Goal: Task Accomplishment & Management: Use online tool/utility

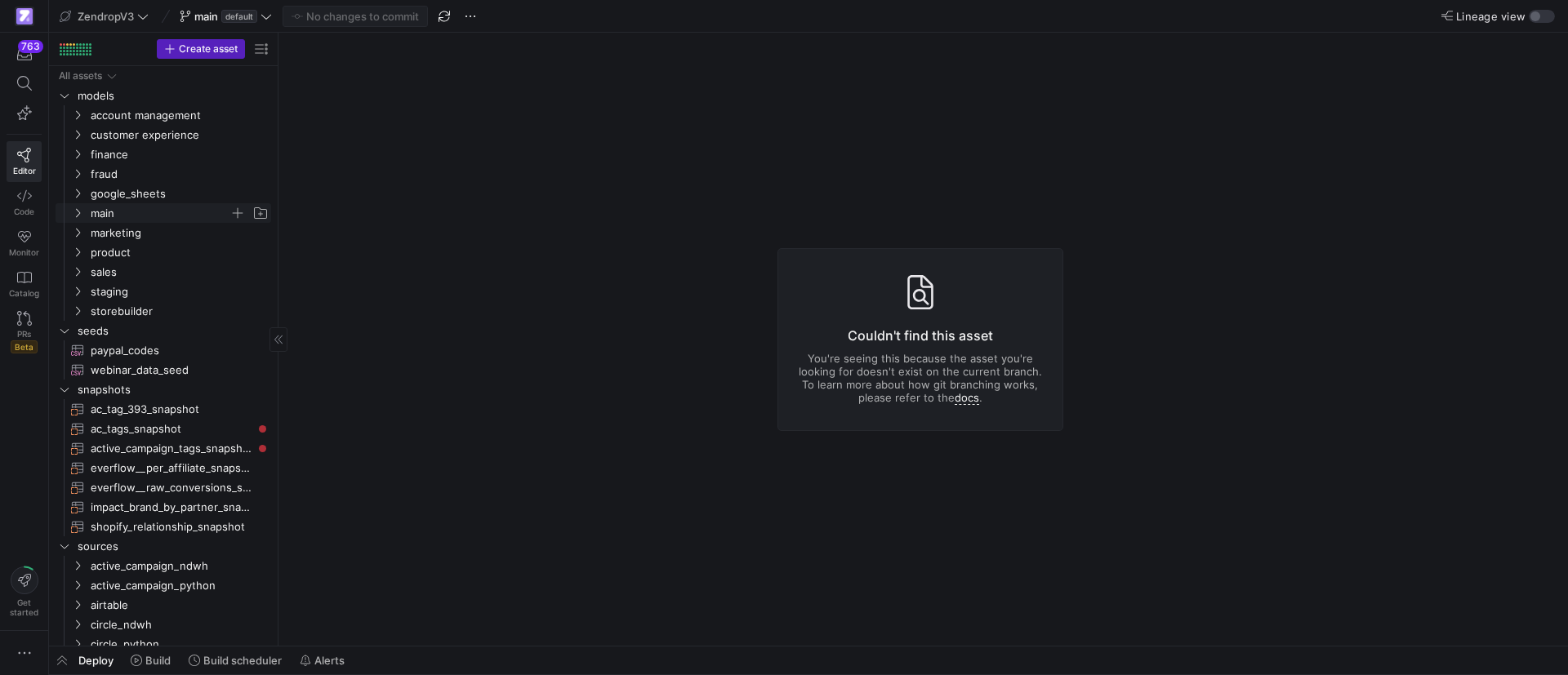
click at [84, 217] on span "main" at bounding box center [170, 212] width 201 height 18
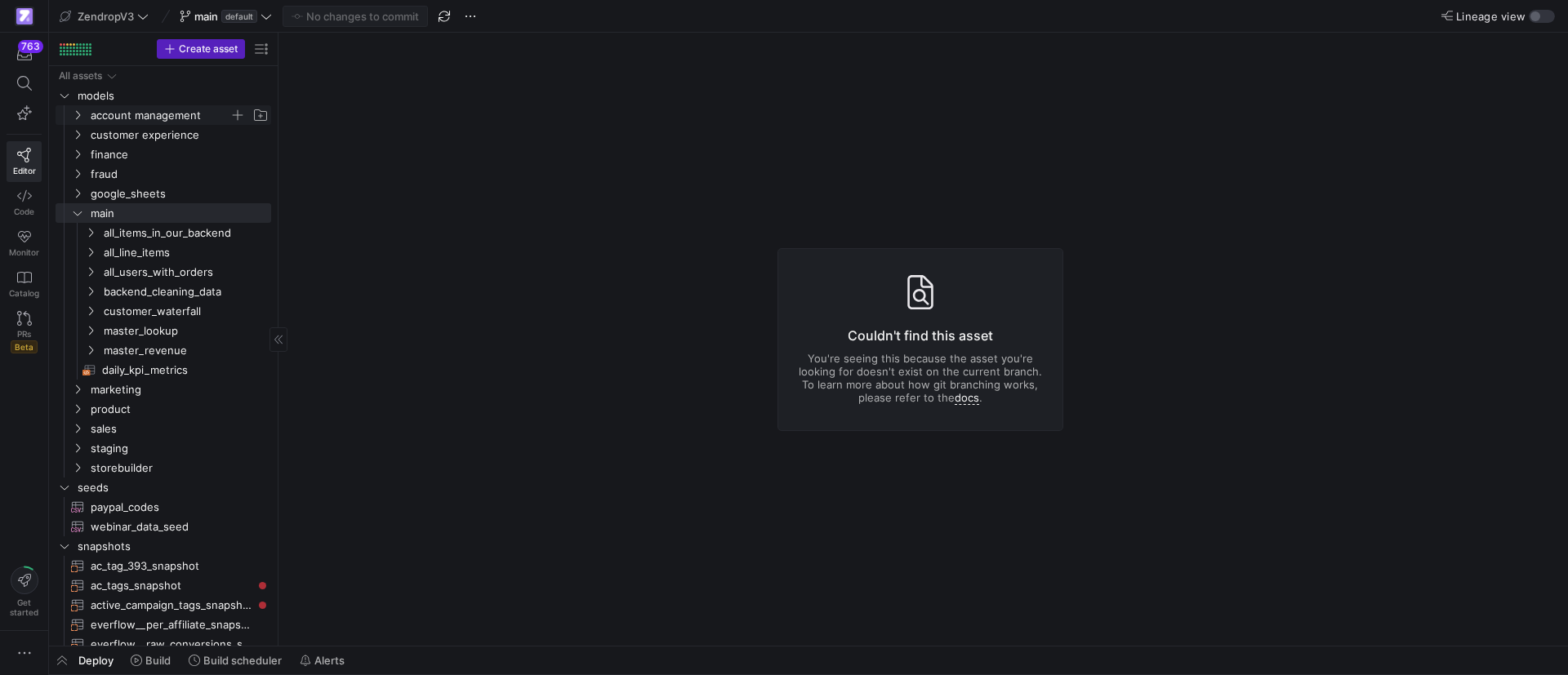
click at [78, 118] on icon "Press SPACE to select this row." at bounding box center [78, 115] width 12 height 10
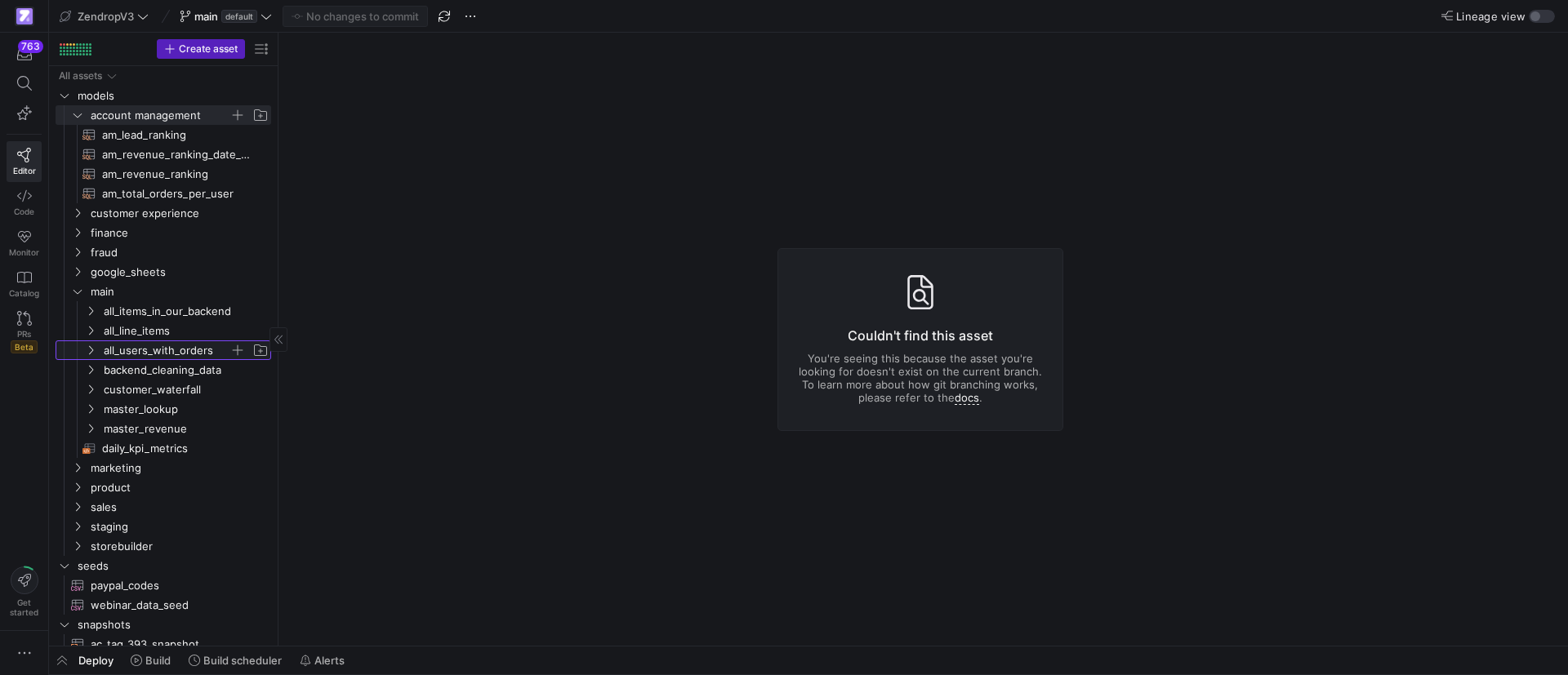
click at [95, 357] on span "all_users_with_orders" at bounding box center [177, 350] width 188 height 18
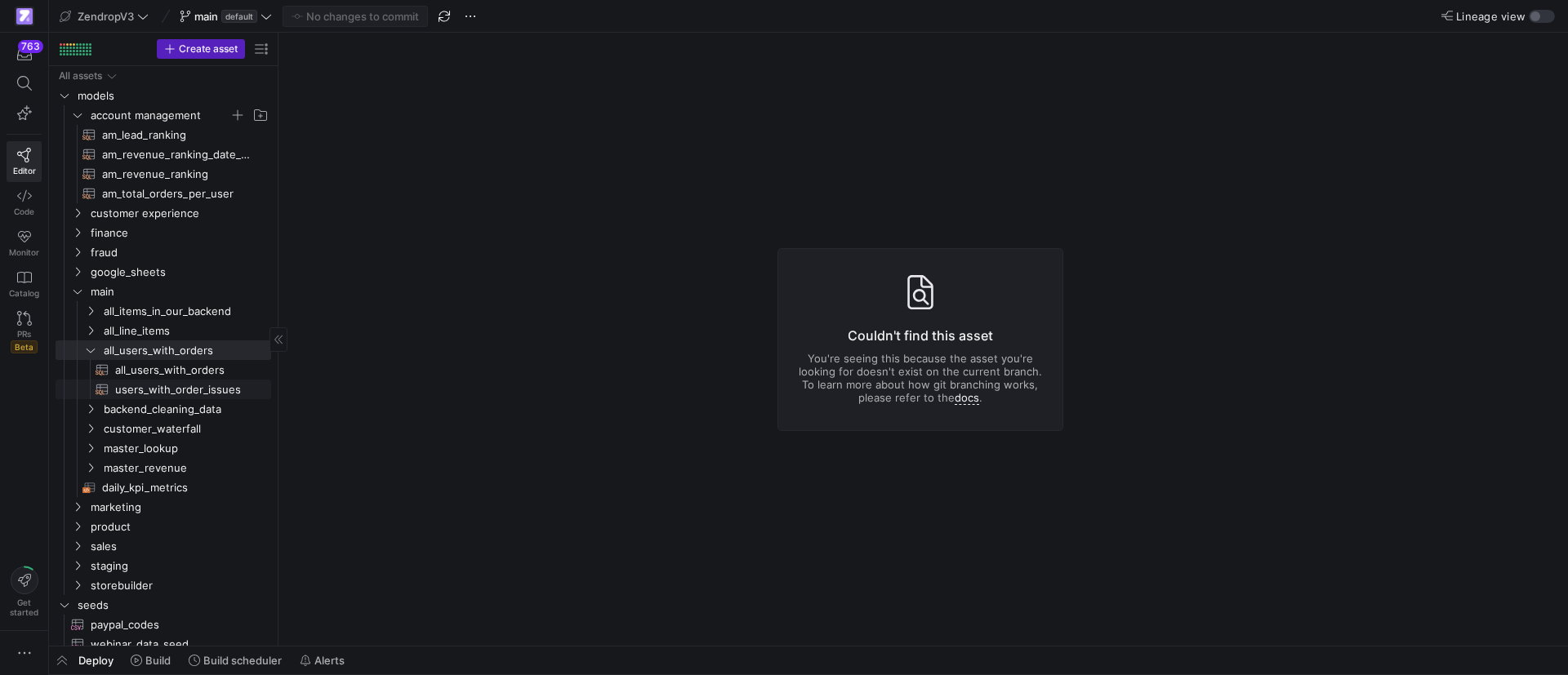
click at [183, 383] on span "users_with_order_issues​​​​​​​​​​" at bounding box center [184, 390] width 137 height 19
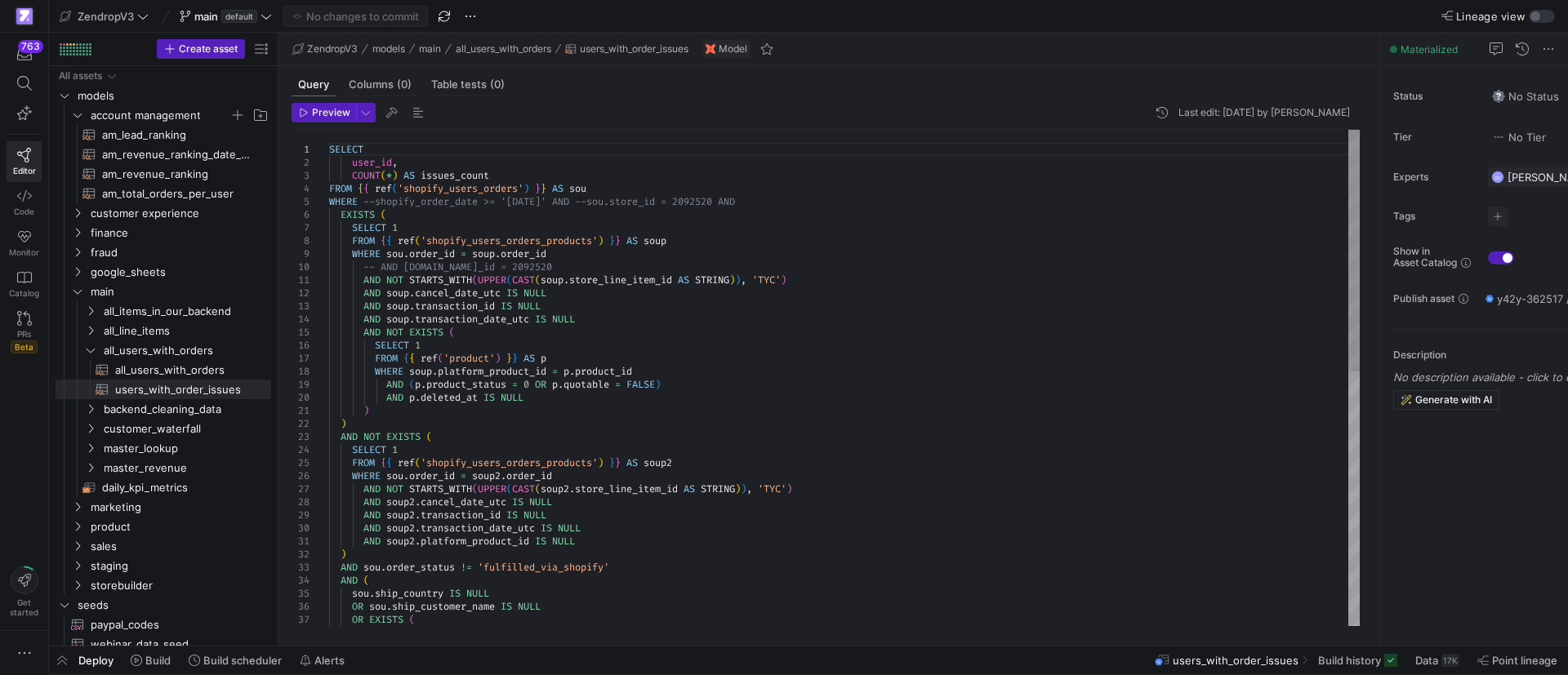
click at [794, 335] on div "SELECT user_id , COUNT ( * ) AS issues_count FROM { { ref ( 'shopify_users_orde…" at bounding box center [844, 639] width 1030 height 1019
click at [850, 315] on div "SELECT user_id , COUNT ( * ) AS issues_count FROM { { ref ( 'shopify_users_orde…" at bounding box center [844, 639] width 1030 height 1019
click at [455, 155] on div "sou . ship_country IS NULL OR sou . ship_customer_name IS NULL OR EXISTS ( AND …" at bounding box center [844, 639] width 1030 height 1019
click at [443, 160] on div "sou . ship_country IS NULL OR sou . ship_customer_name IS NULL OR EXISTS ( AND …" at bounding box center [844, 639] width 1030 height 1019
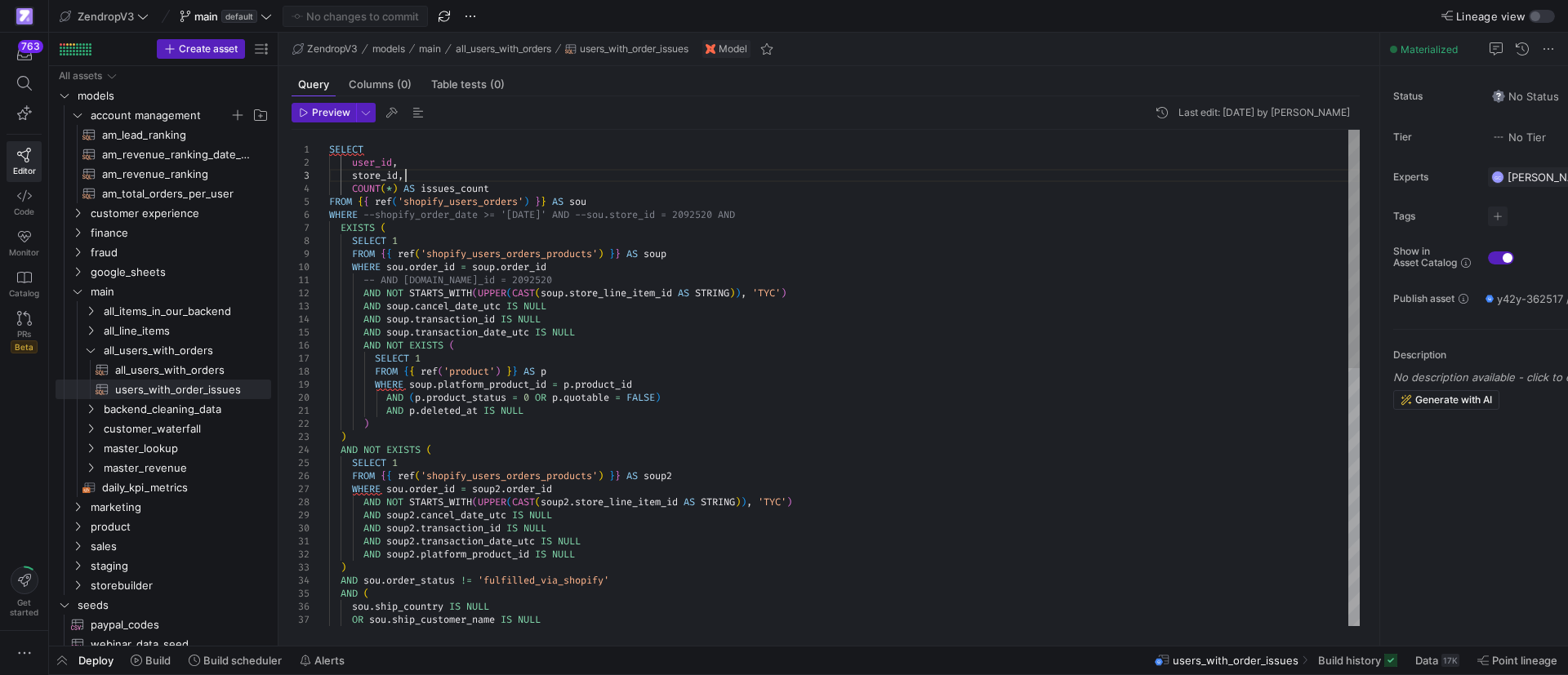
scroll to position [26, 75]
click at [370, 168] on div "sou . ship_country IS NULL OR sou . ship_customer_name IS NULL AND soup2 . tran…" at bounding box center [844, 646] width 1030 height 1032
click at [370, 168] on div "sou . ship_country IS NULL OR sou . ship_customer_name IS NULL AND soup2 . tran…" at bounding box center [844, 646] width 1030 height 1032
click at [378, 173] on div "sou . ship_country IS NULL OR sou . ship_customer_name IS NULL AND soup2 . tran…" at bounding box center [844, 646] width 1030 height 1032
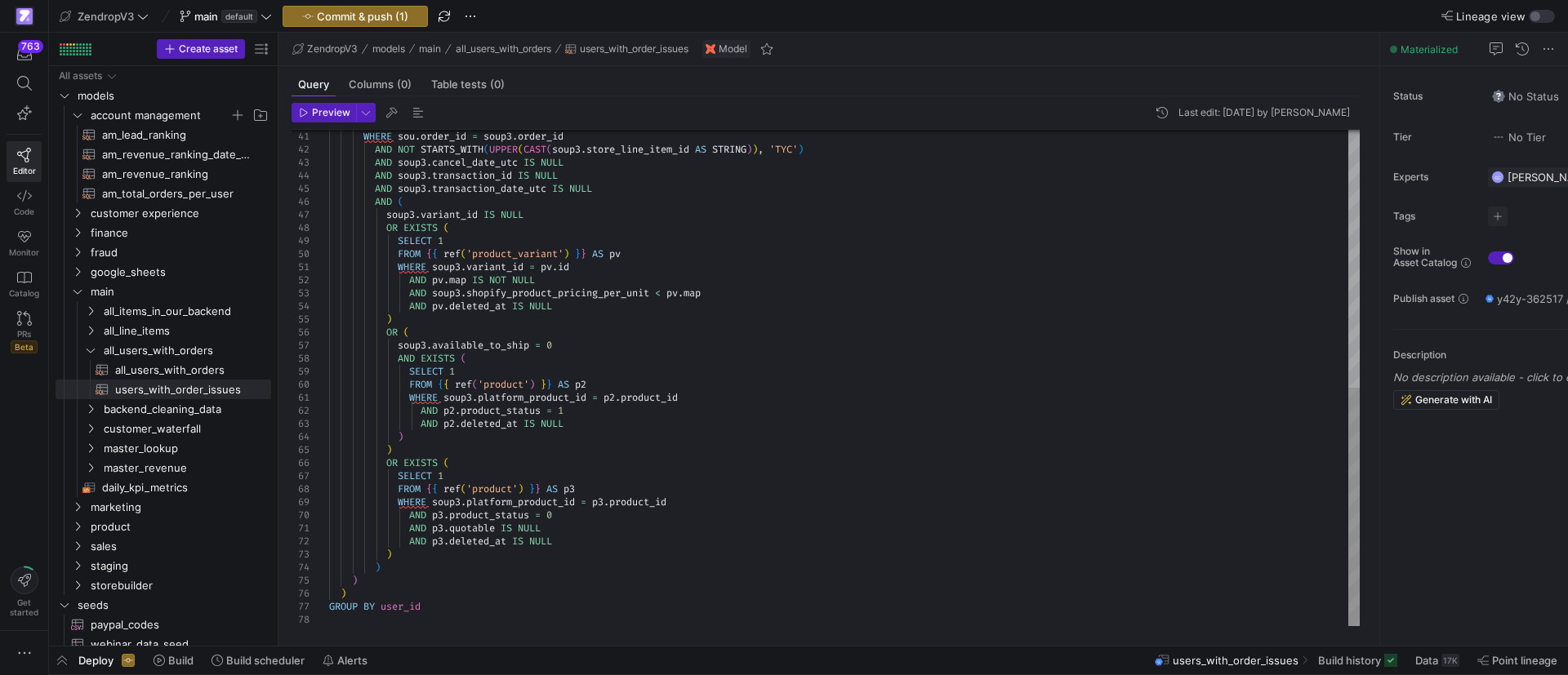
click at [453, 605] on div "WHERE sou . order_id = soup3 . order_id AND NOT STARTS_WITH ( UPPER ( CAST ( so…" at bounding box center [844, 110] width 1030 height 1032
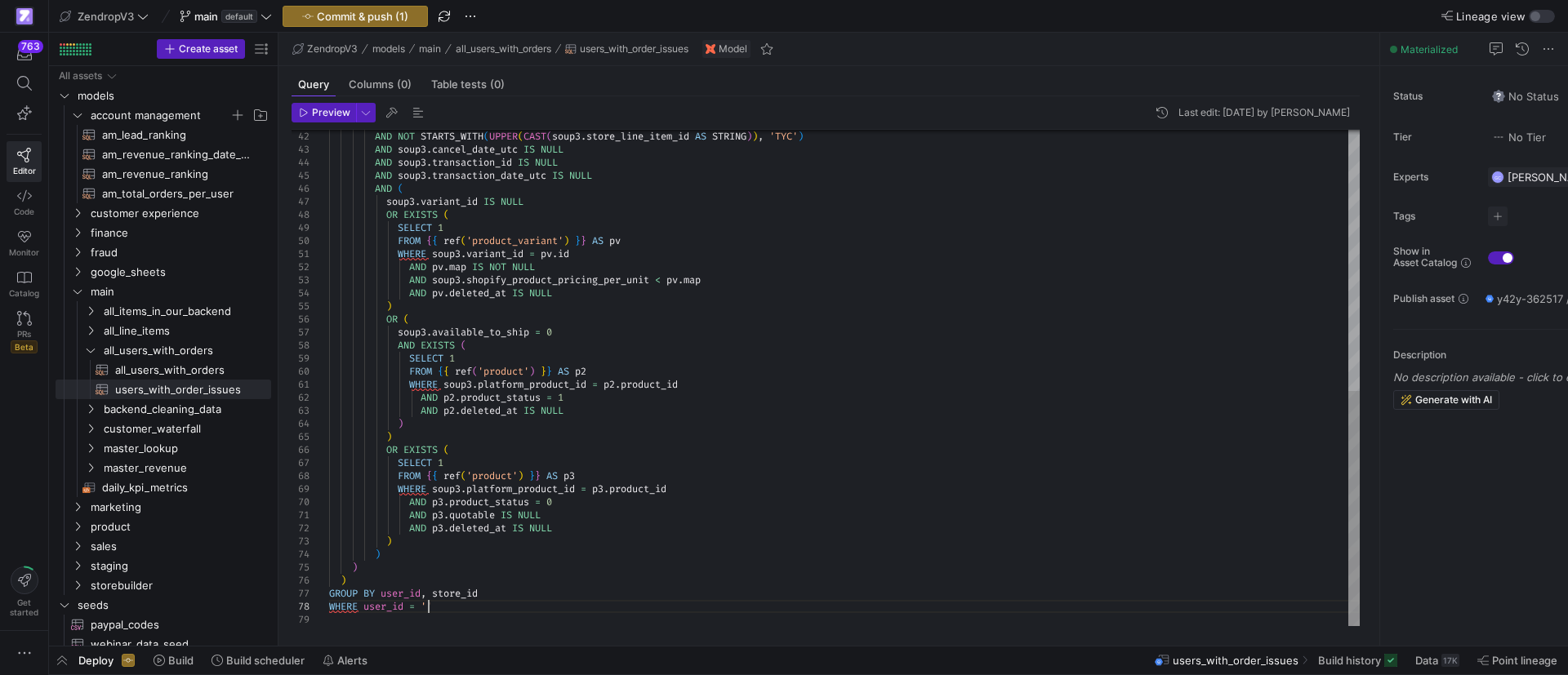
scroll to position [91, 100]
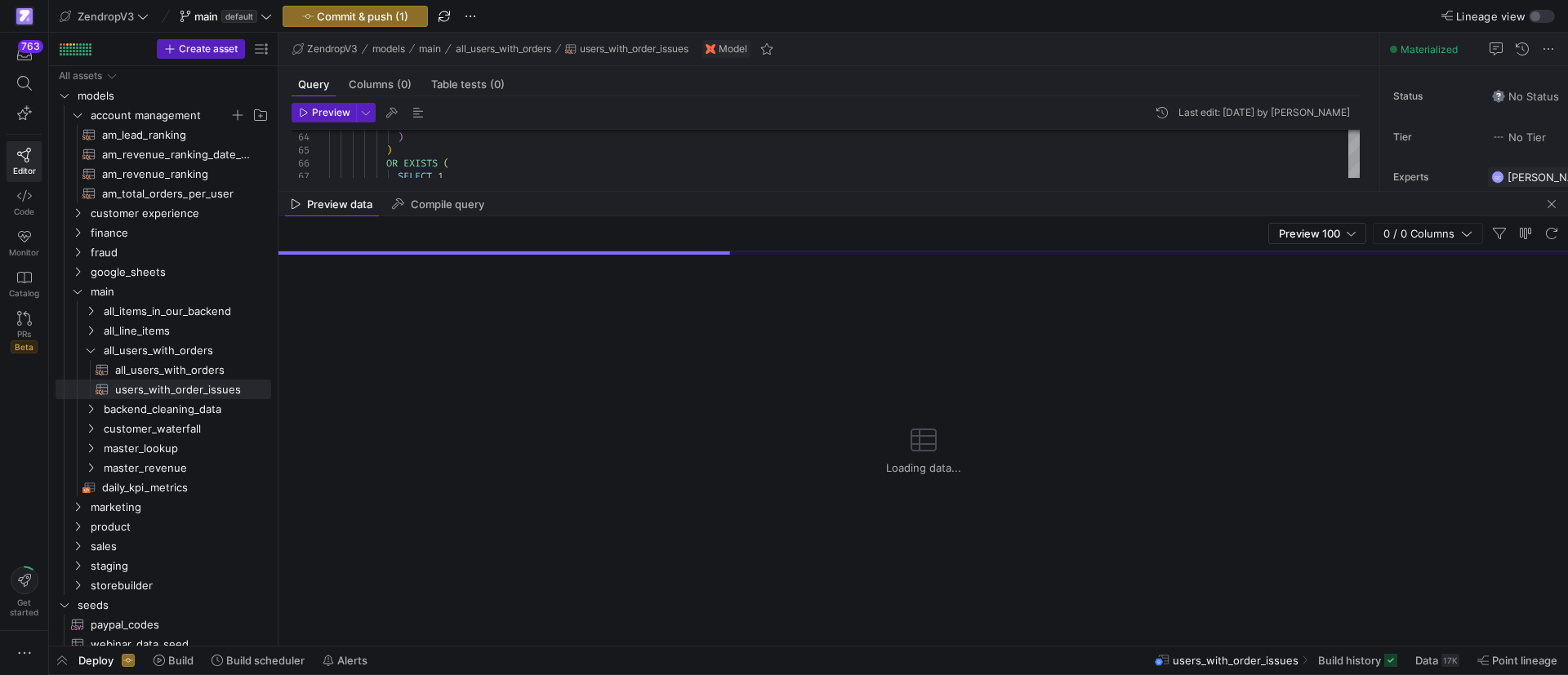
drag, startPoint x: 851, startPoint y: 359, endPoint x: 863, endPoint y: 190, distance: 169.4
click at [863, 191] on div at bounding box center [923, 191] width 1289 height 1
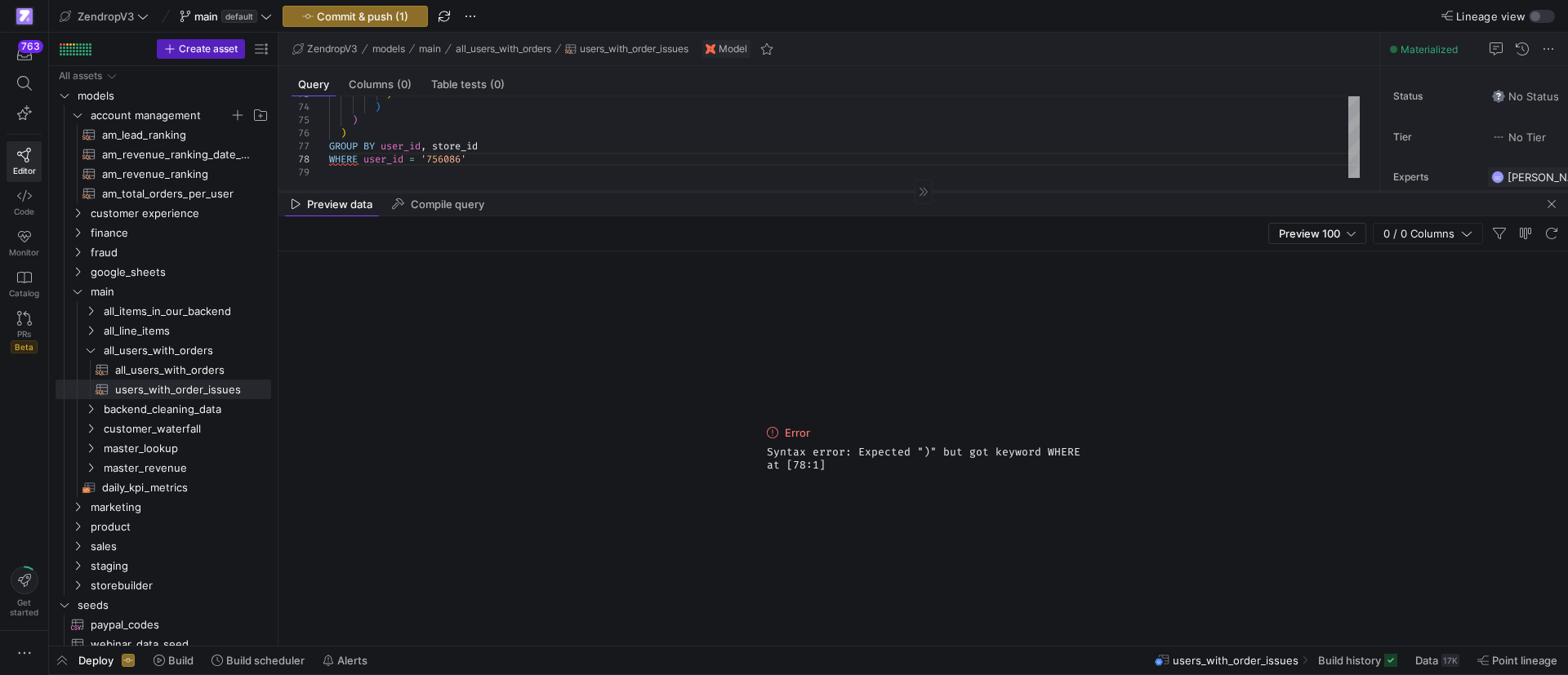
scroll to position [50, 0]
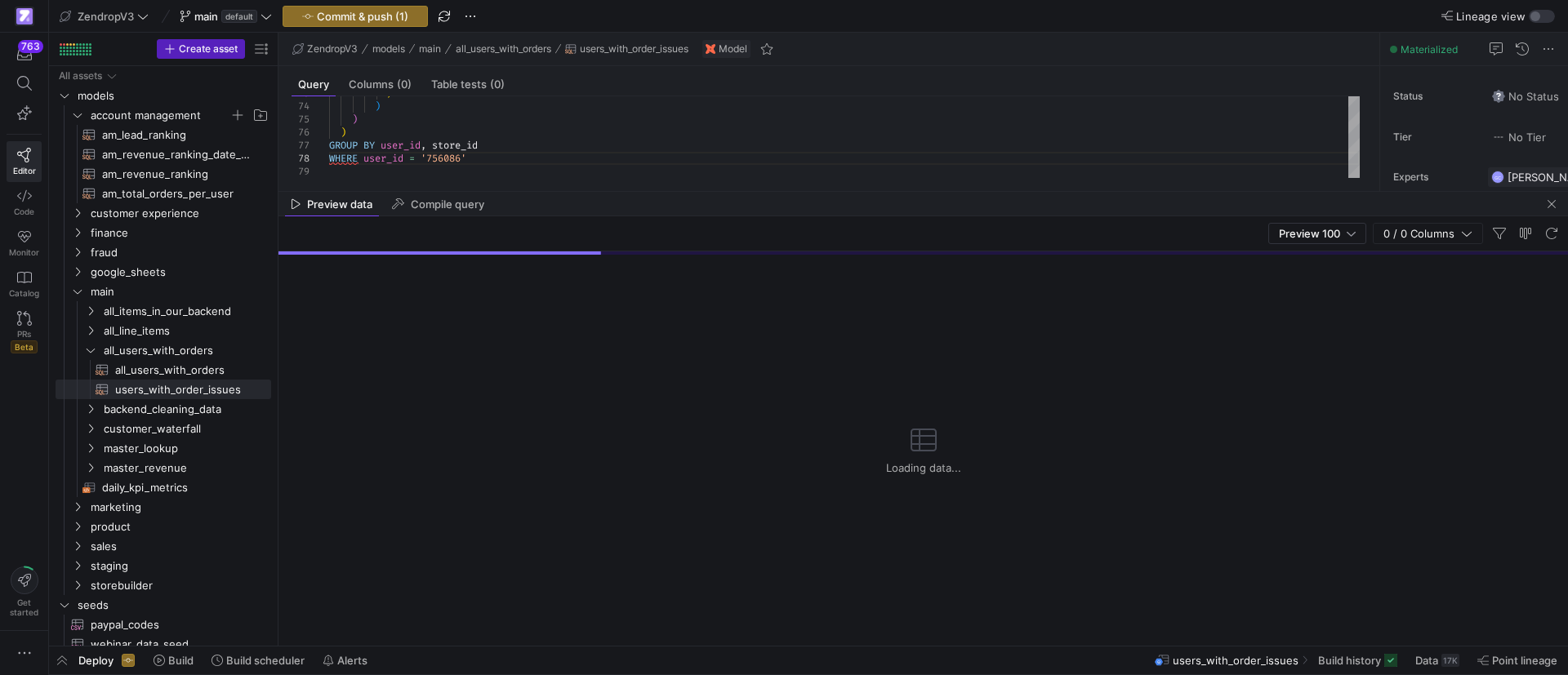
scroll to position [0, 0]
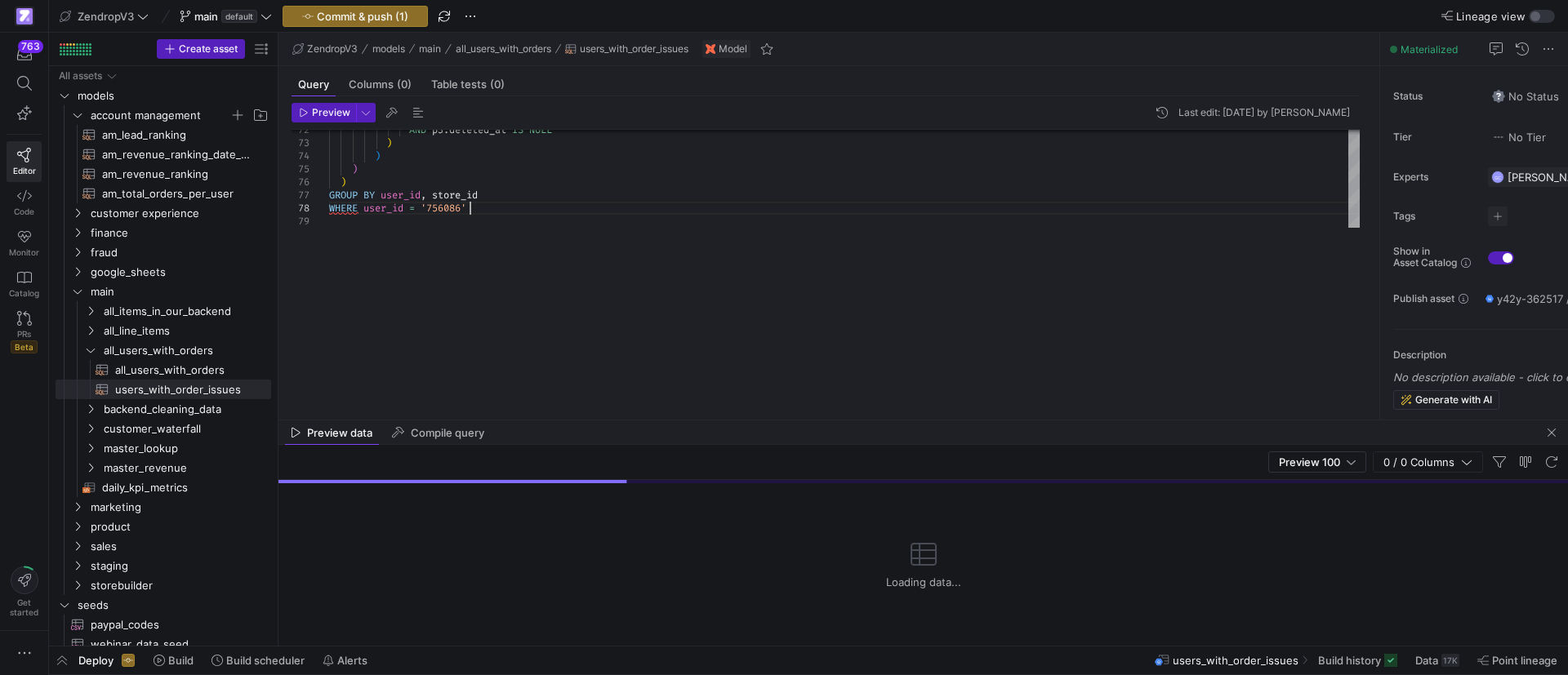
drag, startPoint x: 800, startPoint y: 191, endPoint x: 790, endPoint y: 420, distance: 229.2
click at [790, 420] on div at bounding box center [923, 420] width 1289 height 1
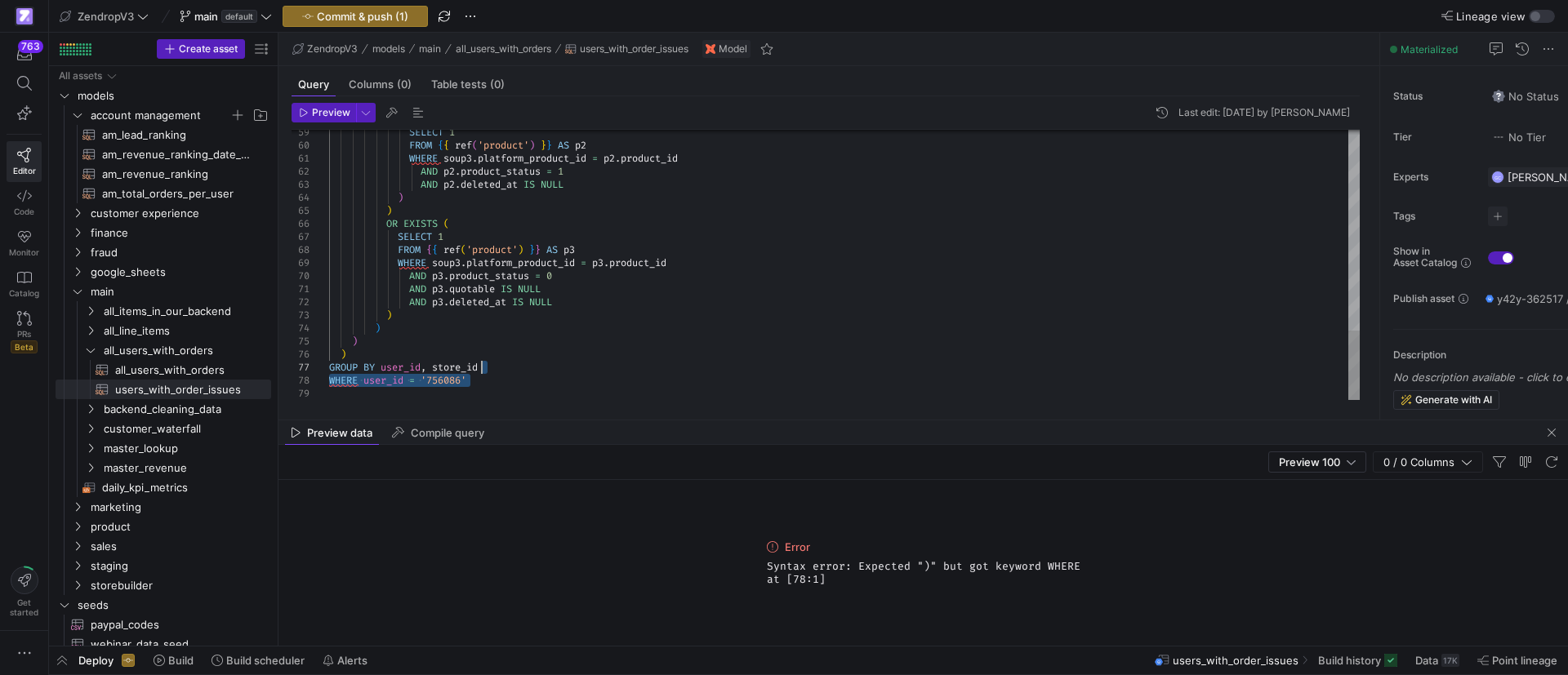
drag, startPoint x: 483, startPoint y: 379, endPoint x: 555, endPoint y: 365, distance: 73.3
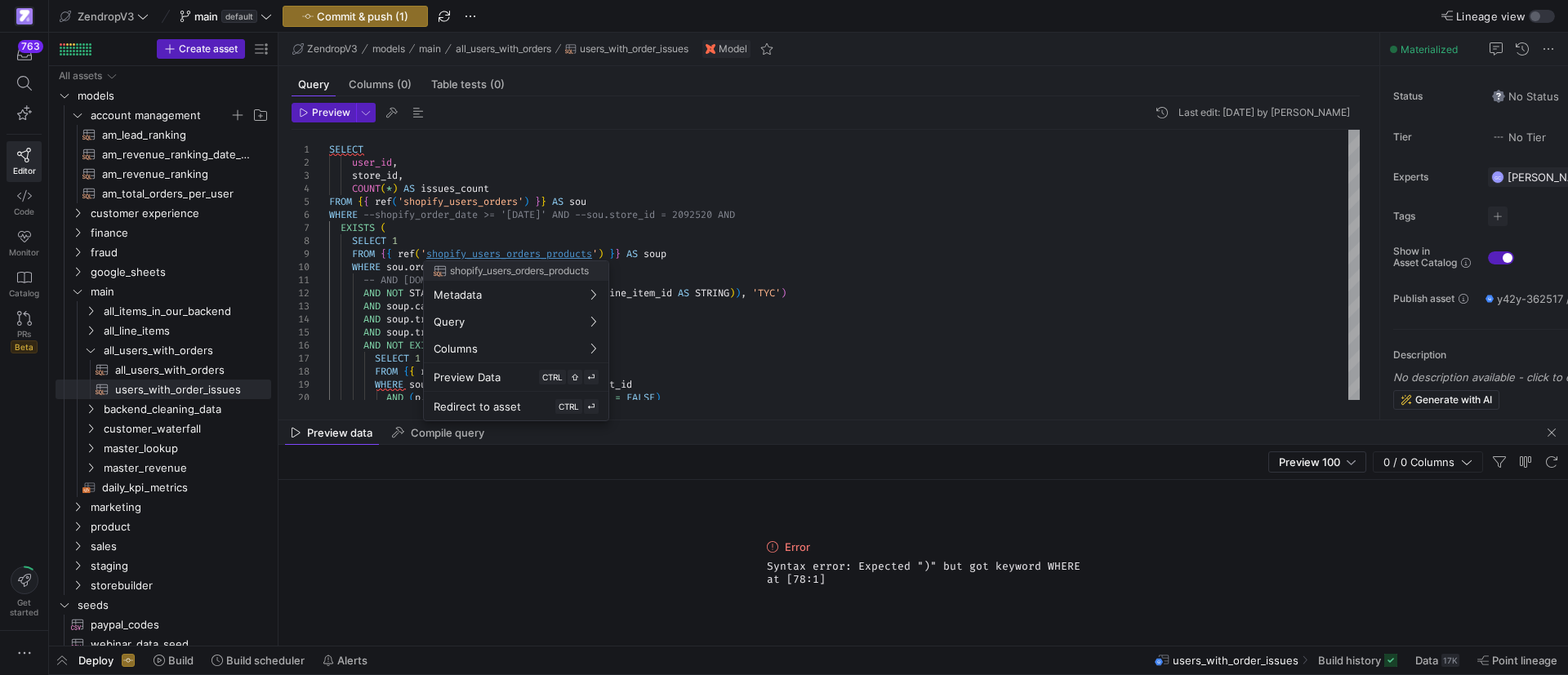
click at [456, 216] on div at bounding box center [784, 338] width 1568 height 675
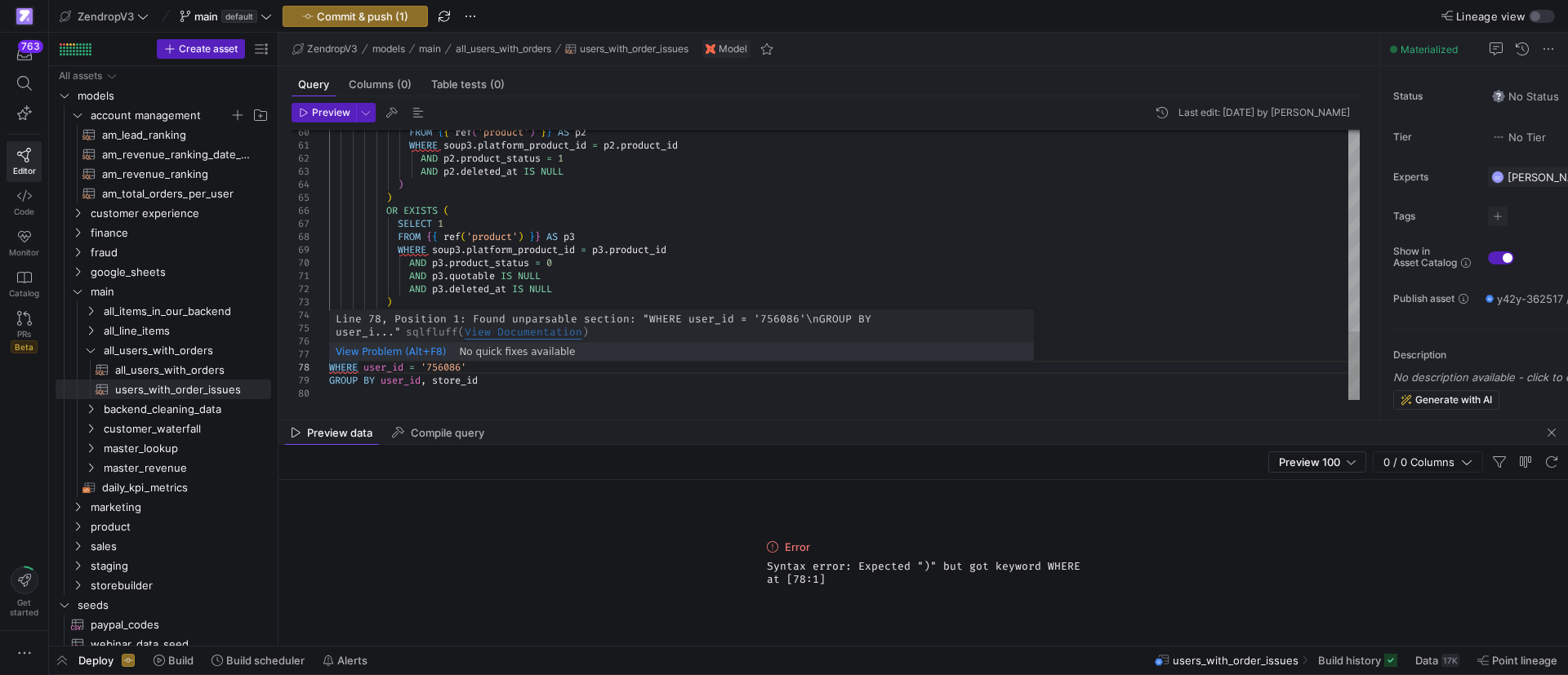
scroll to position [91, 140]
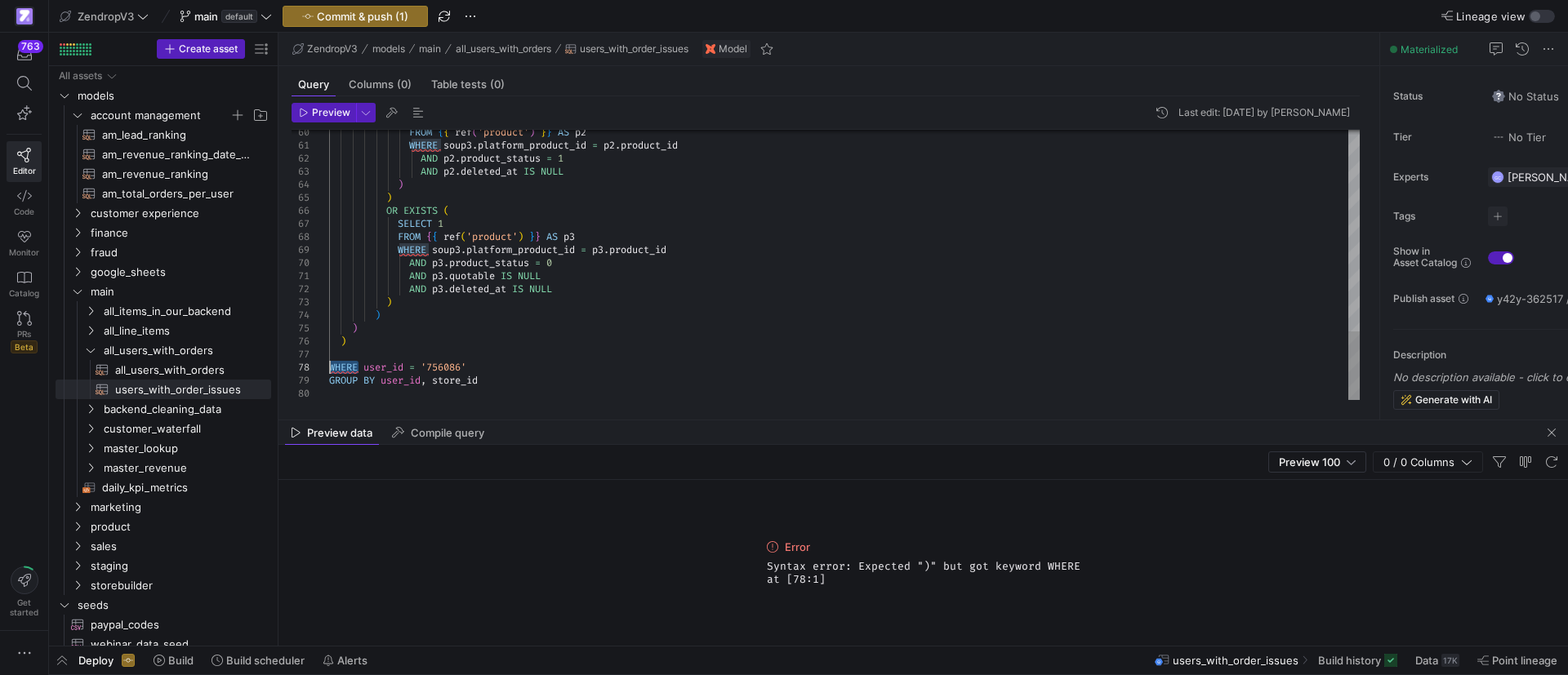
drag, startPoint x: 352, startPoint y: 366, endPoint x: 312, endPoint y: 357, distance: 41.0
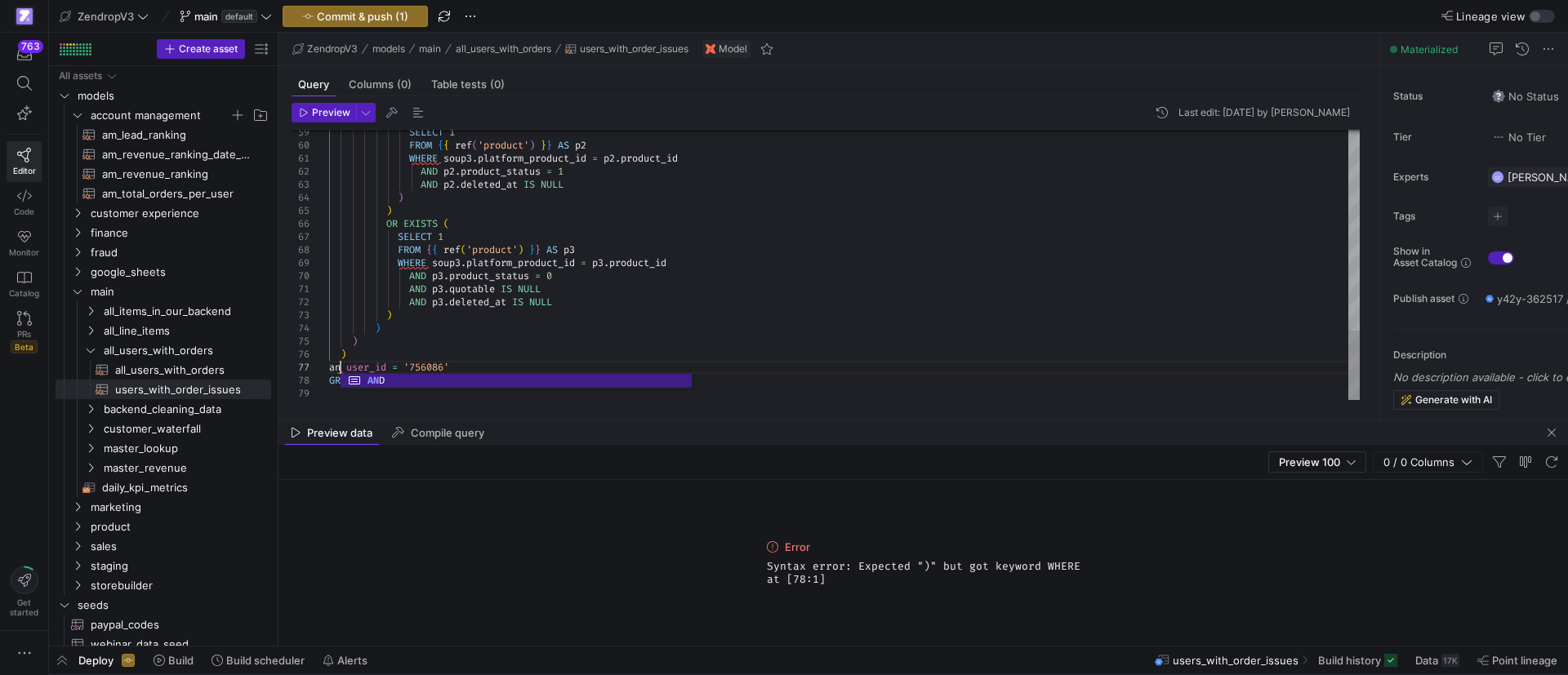
scroll to position [91, 17]
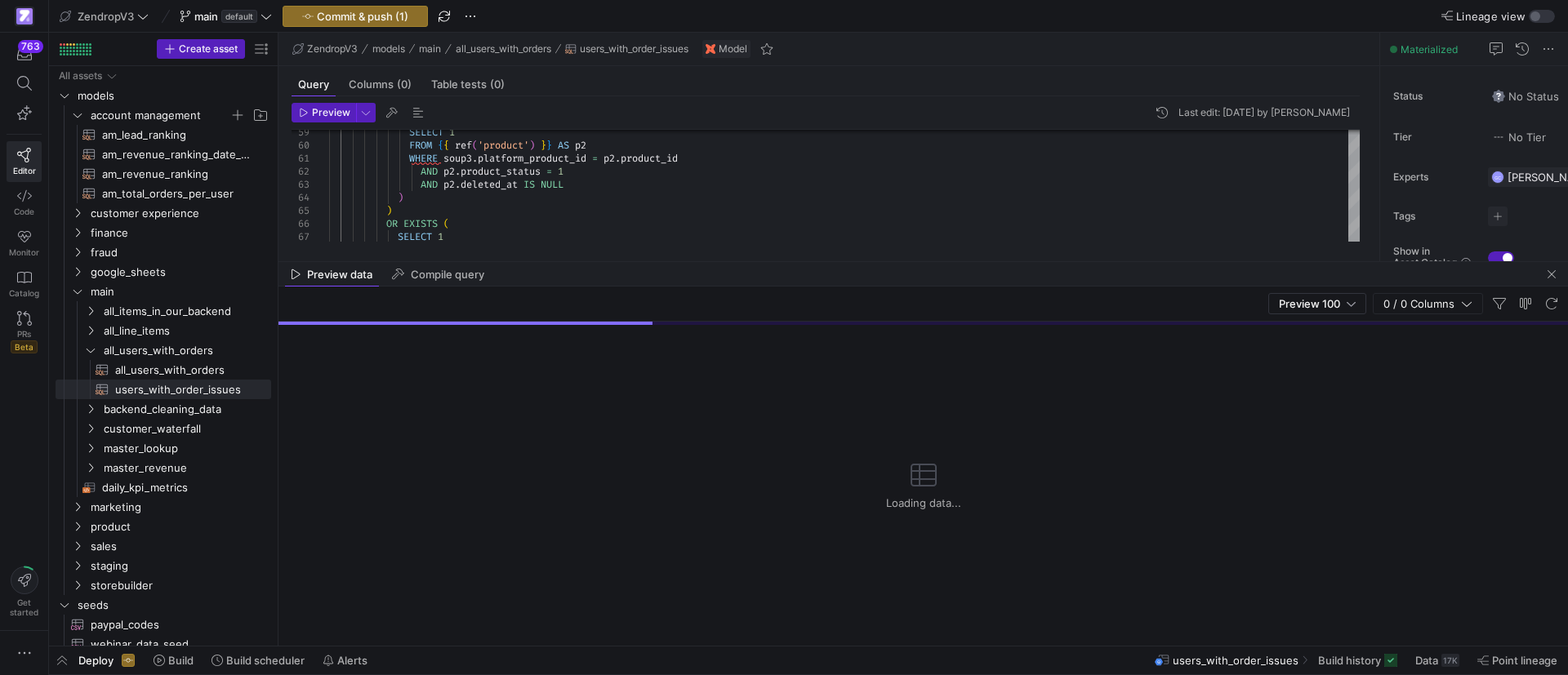
drag, startPoint x: 845, startPoint y: 420, endPoint x: 843, endPoint y: 279, distance: 141.0
click at [848, 261] on div at bounding box center [923, 261] width 1289 height 1
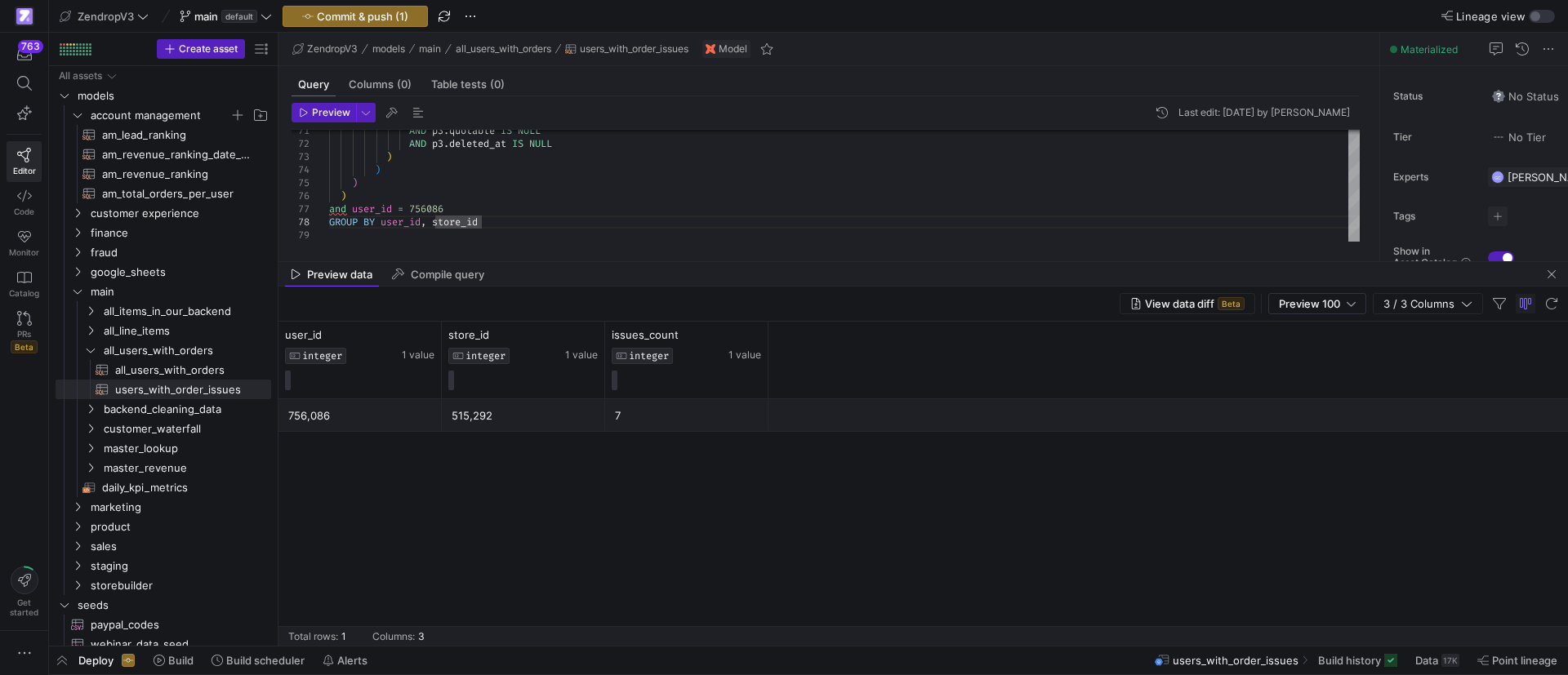
click at [519, 430] on div "515,292" at bounding box center [524, 416] width 144 height 32
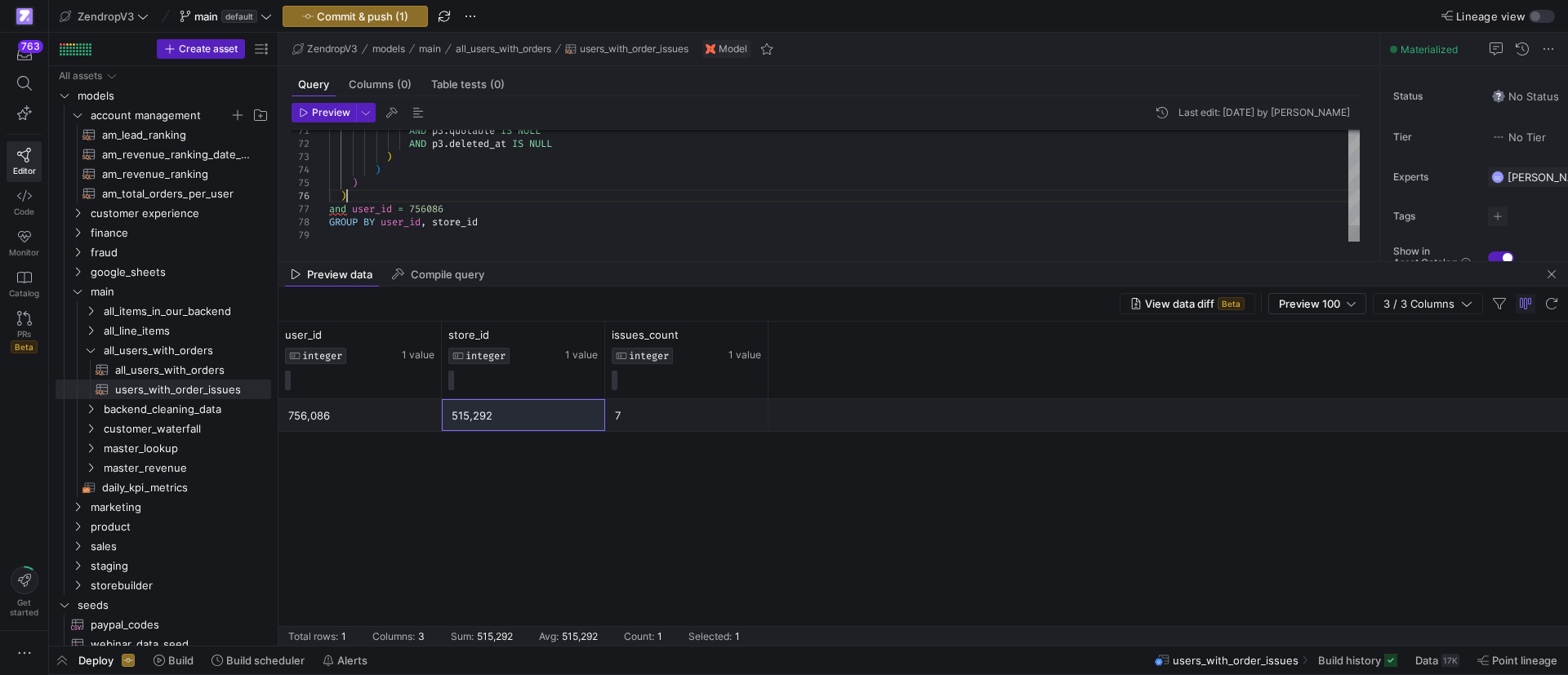
click at [491, 416] on div "515,292" at bounding box center [524, 416] width 144 height 32
click at [620, 416] on div "7" at bounding box center [687, 416] width 144 height 32
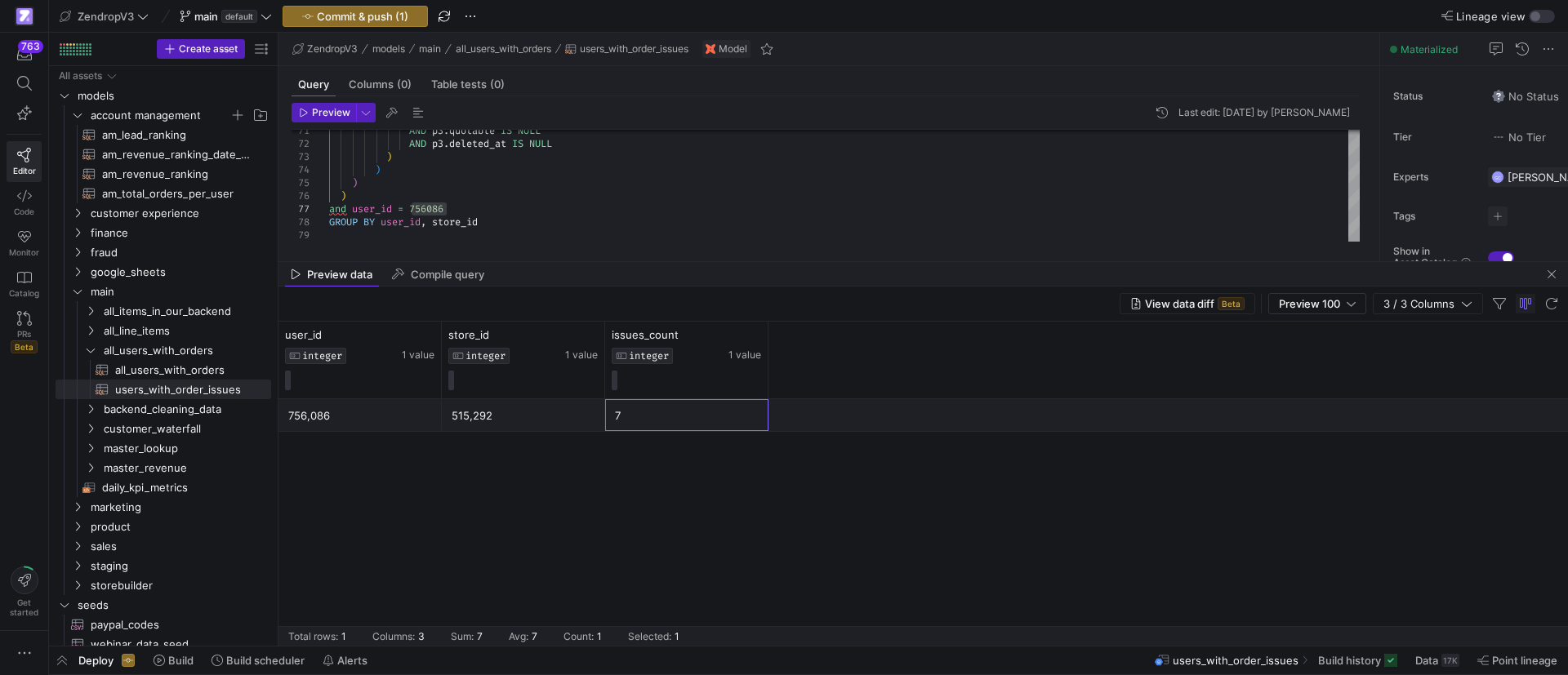
click at [552, 418] on div "515,292" at bounding box center [524, 416] width 144 height 32
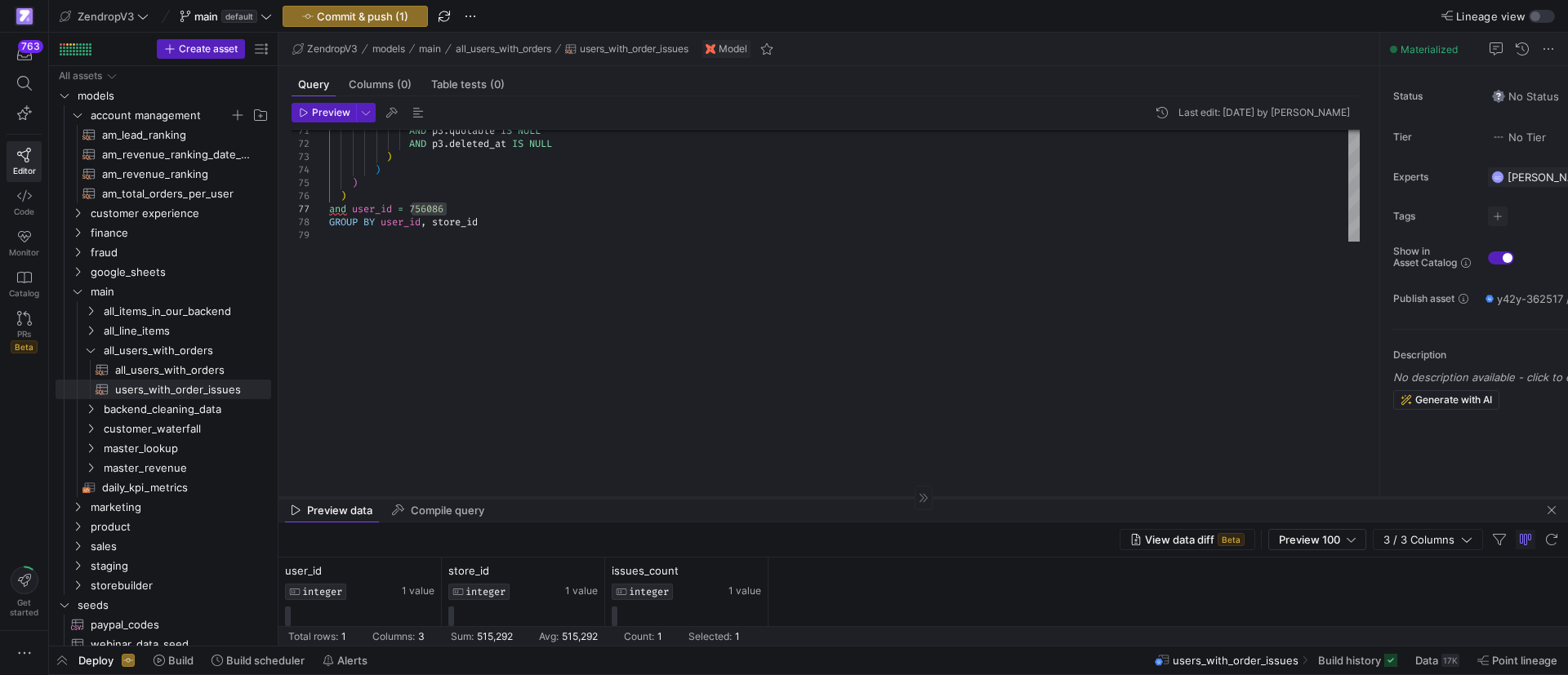
drag, startPoint x: 512, startPoint y: 261, endPoint x: 523, endPoint y: 505, distance: 244.2
click at [524, 498] on div at bounding box center [923, 497] width 1289 height 1
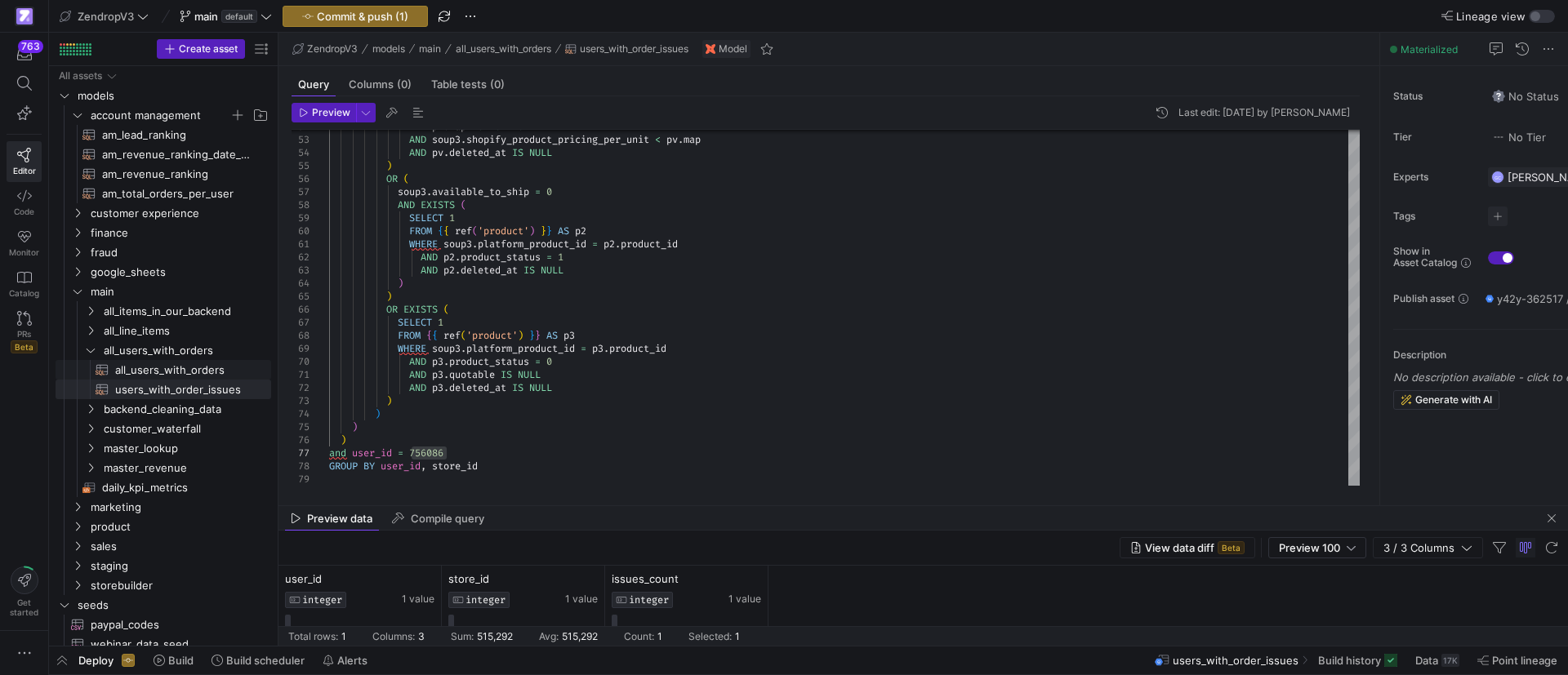
drag, startPoint x: 167, startPoint y: 366, endPoint x: 285, endPoint y: 403, distance: 123.7
click at [167, 366] on span "all_users_with_orders​​​​​​​​​​" at bounding box center [184, 370] width 137 height 19
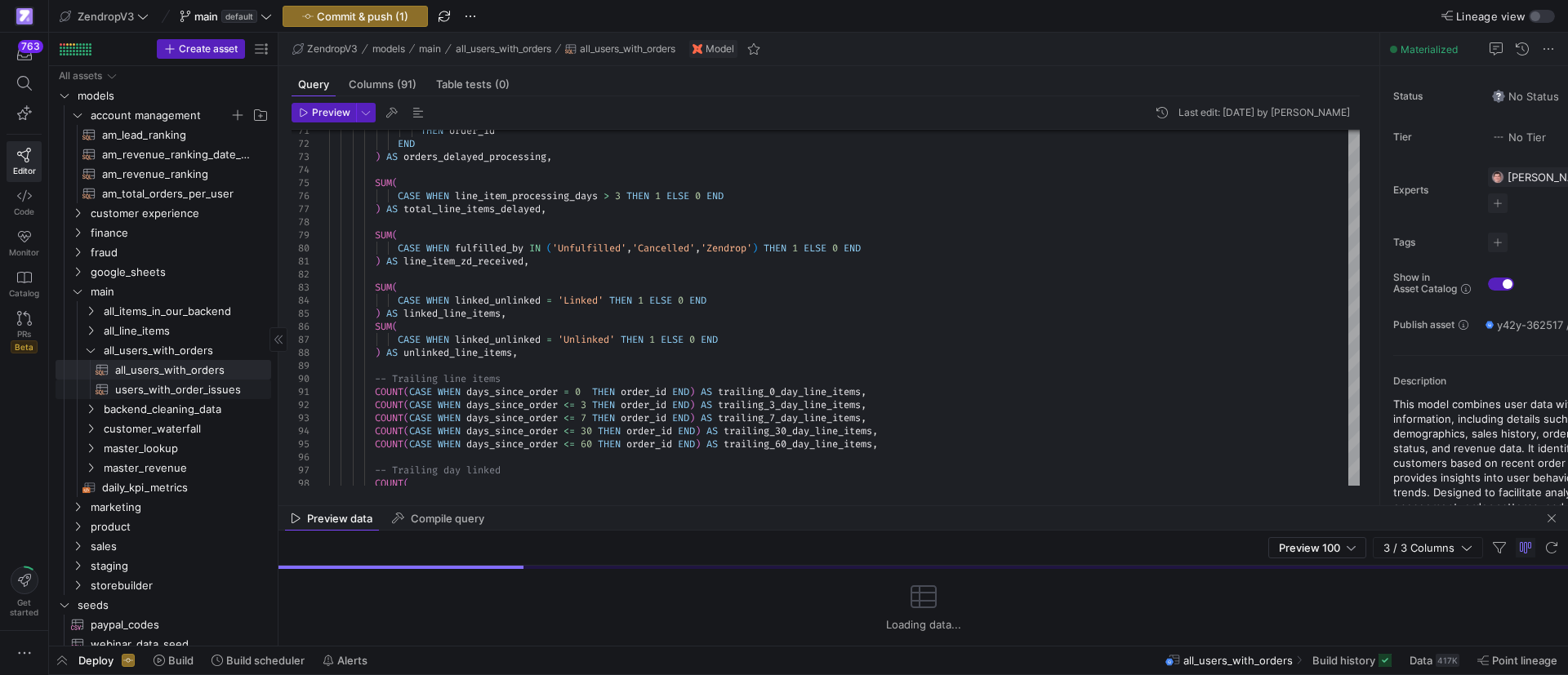
click at [207, 388] on span "users_with_order_issues​​​​​​​​​​" at bounding box center [184, 390] width 137 height 19
type textarea "SELECT user_id, store_id, COUNT(*) AS issues_count FROM {{ ref('shopify_users_o…"
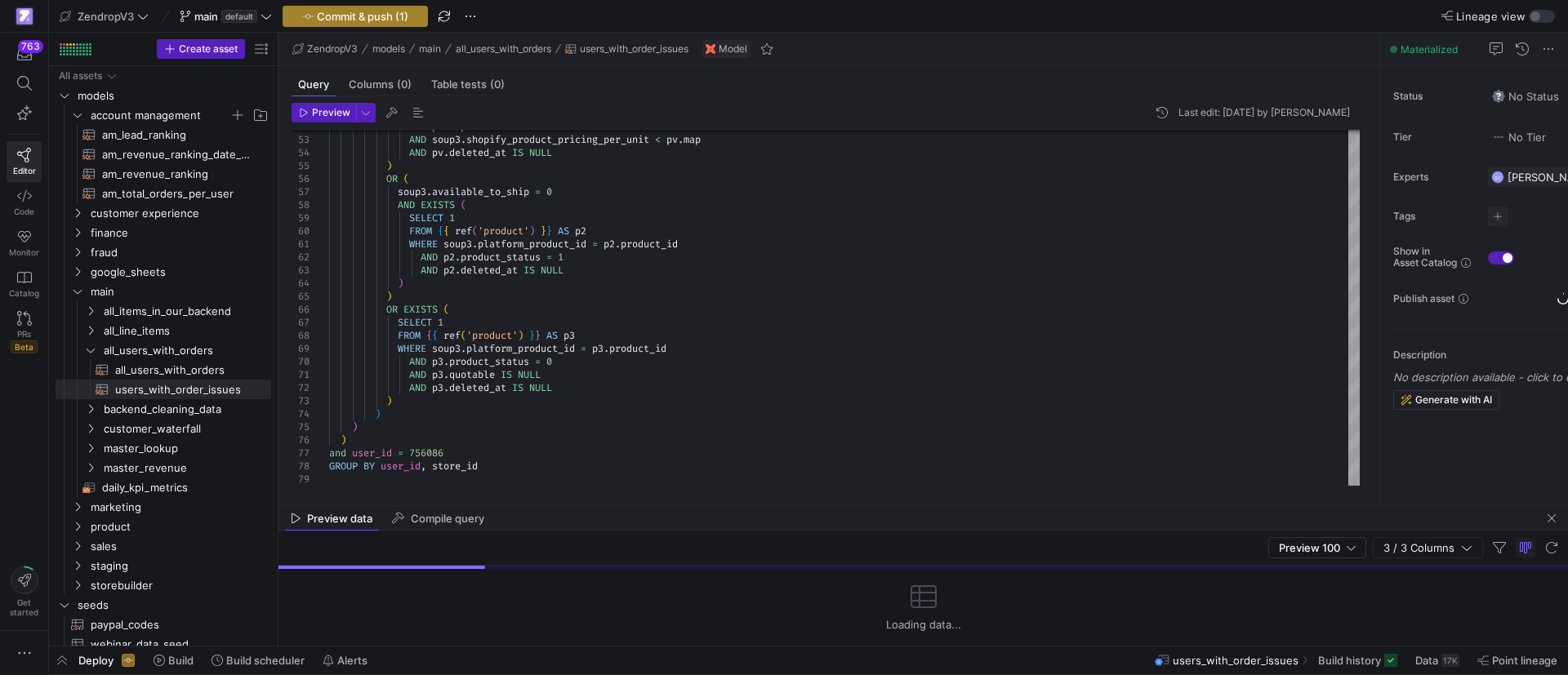
click at [405, 23] on span "button" at bounding box center [355, 16] width 144 height 19
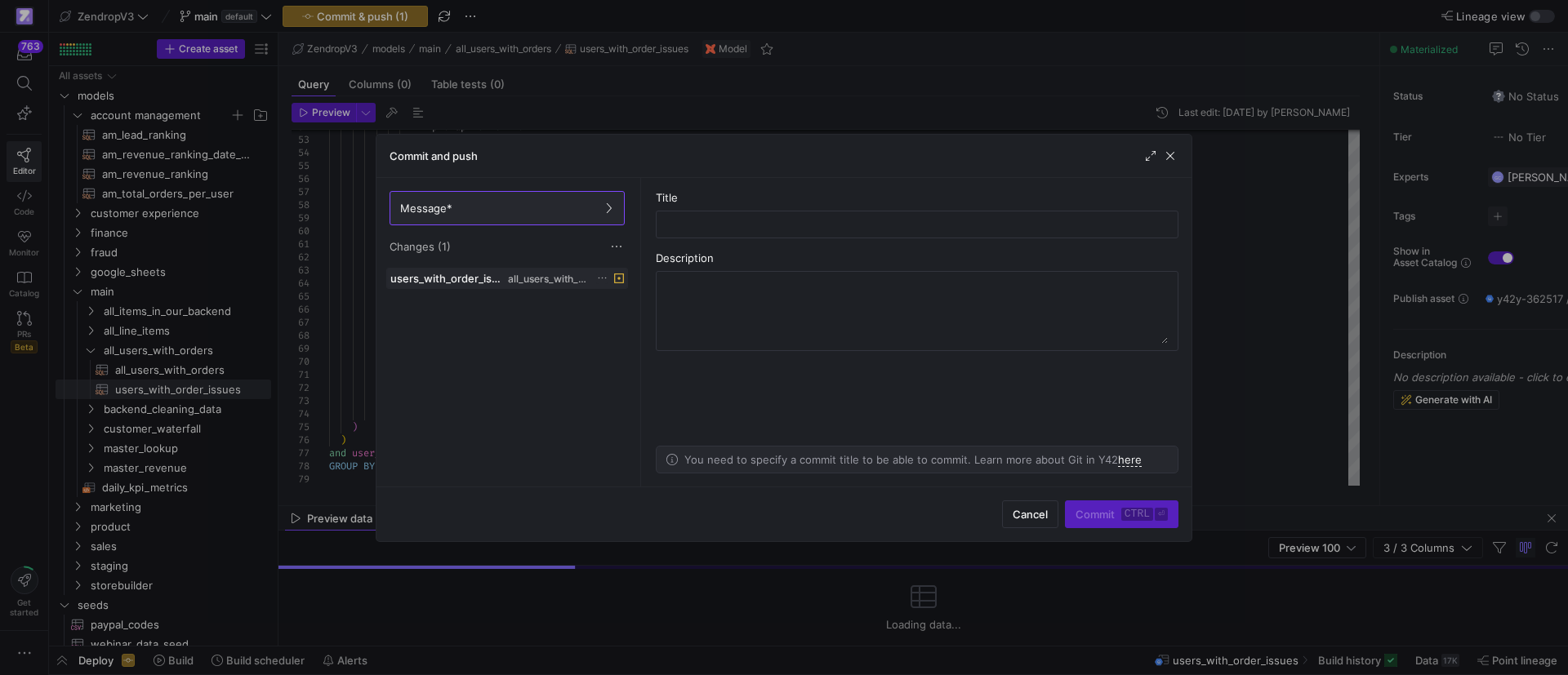
click at [605, 278] on icon at bounding box center [602, 277] width 11 height 11
click at [628, 329] on span "Discard" at bounding box center [625, 325] width 37 height 13
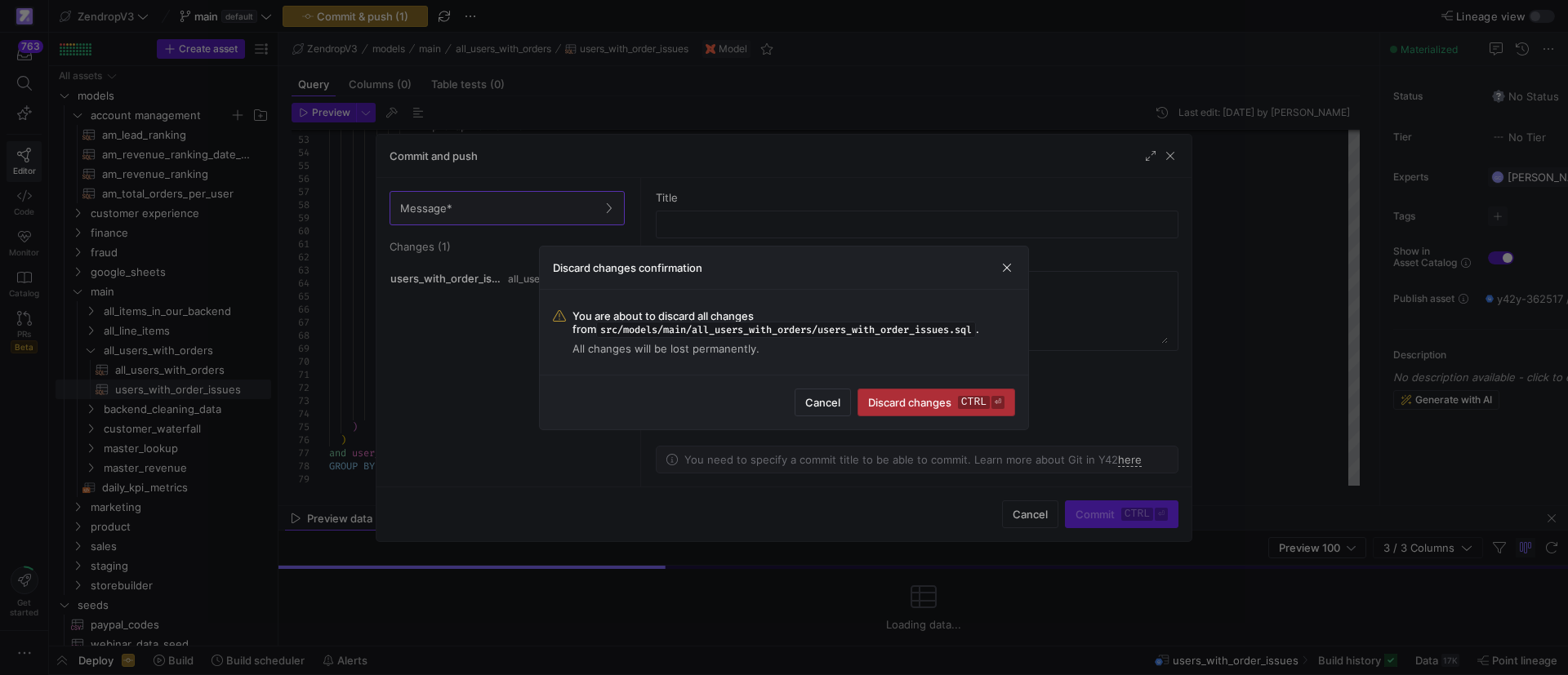
click at [969, 409] on span "submit" at bounding box center [936, 403] width 156 height 26
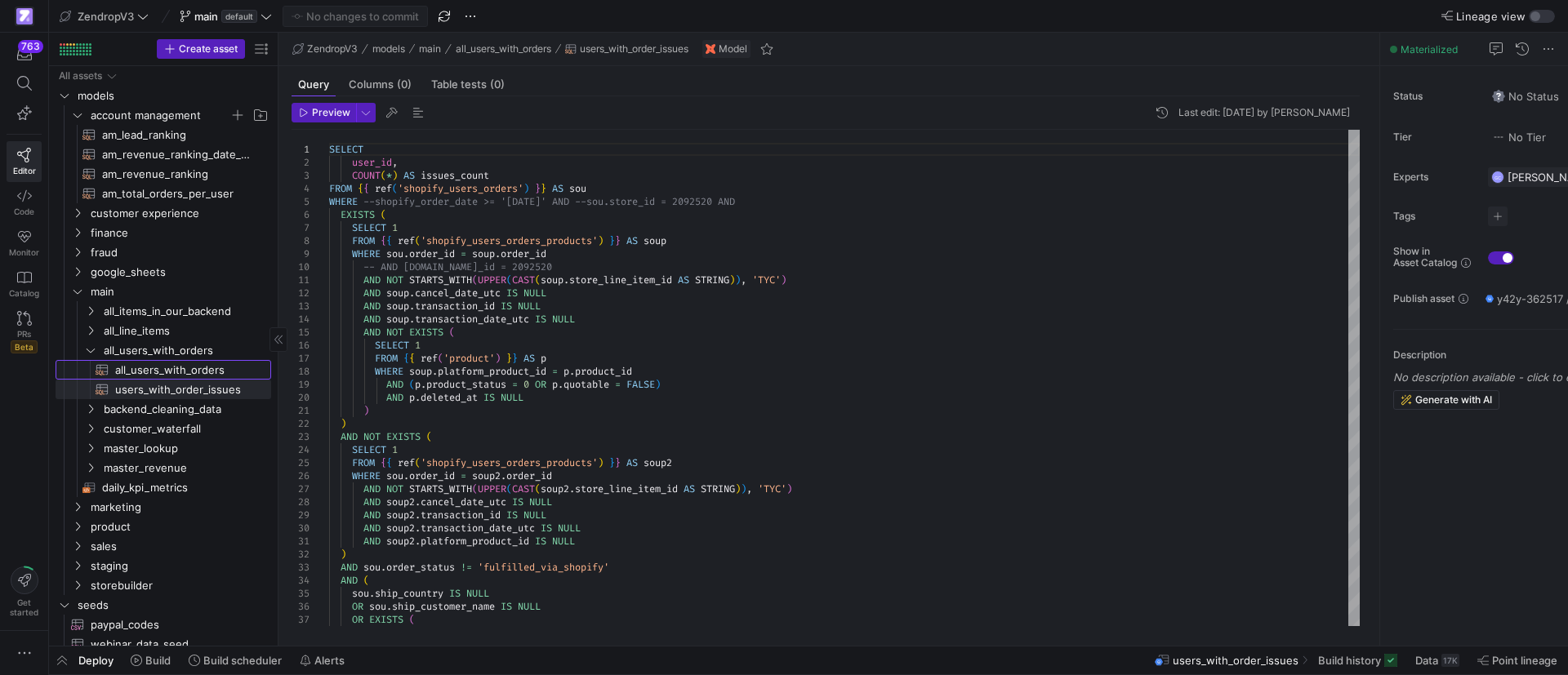
click at [178, 371] on span "all_users_with_orders​​​​​​​​​​" at bounding box center [184, 370] width 137 height 19
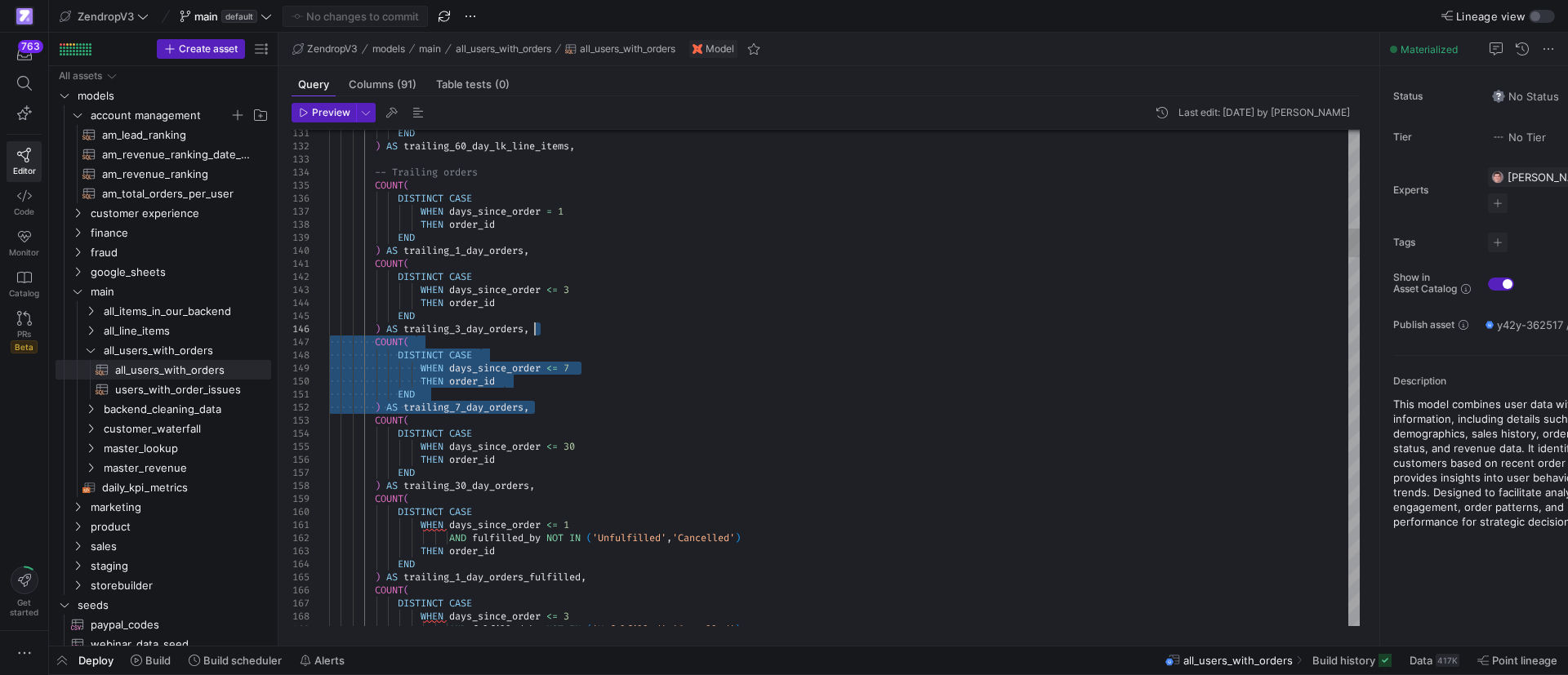
drag, startPoint x: 540, startPoint y: 408, endPoint x: 550, endPoint y: 332, distance: 76.7
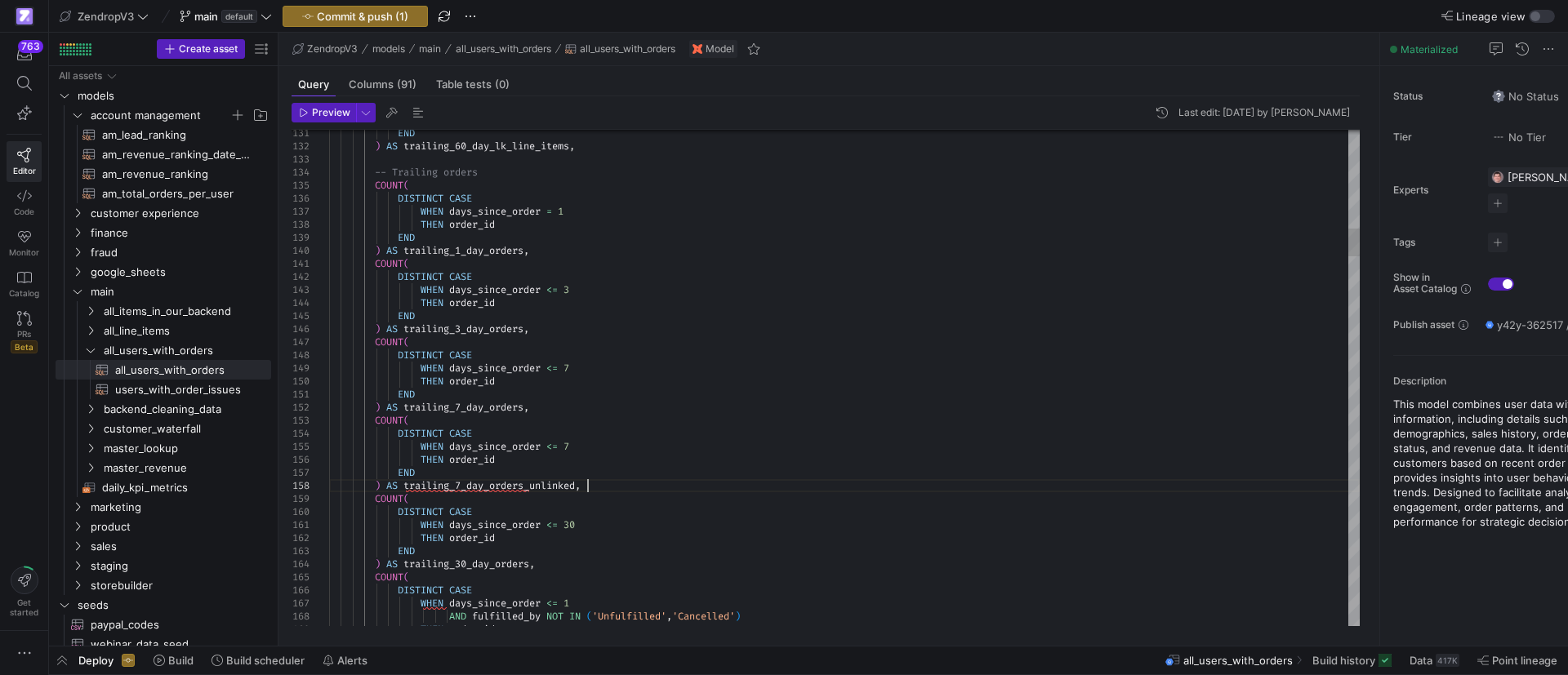
scroll to position [91, 257]
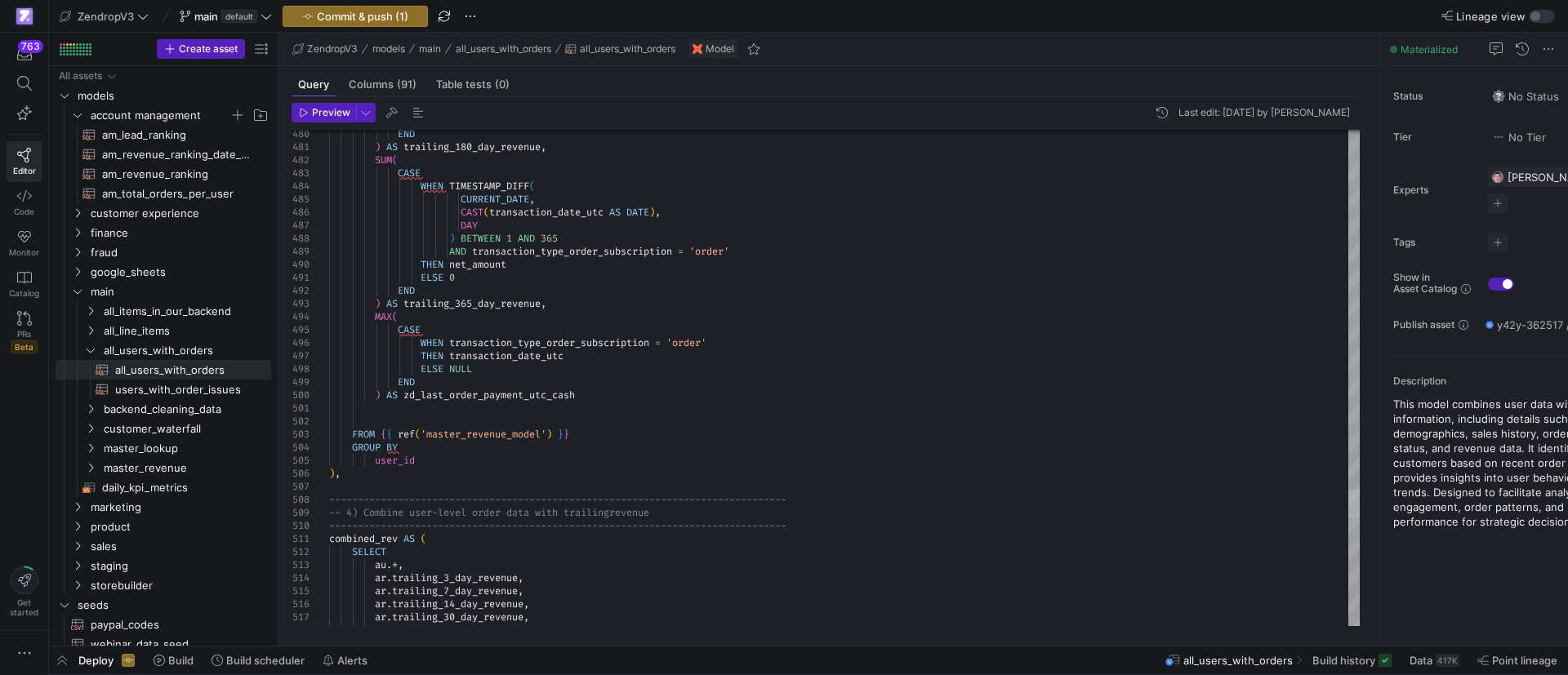
click at [1356, 503] on div at bounding box center [1354, 503] width 12 height 28
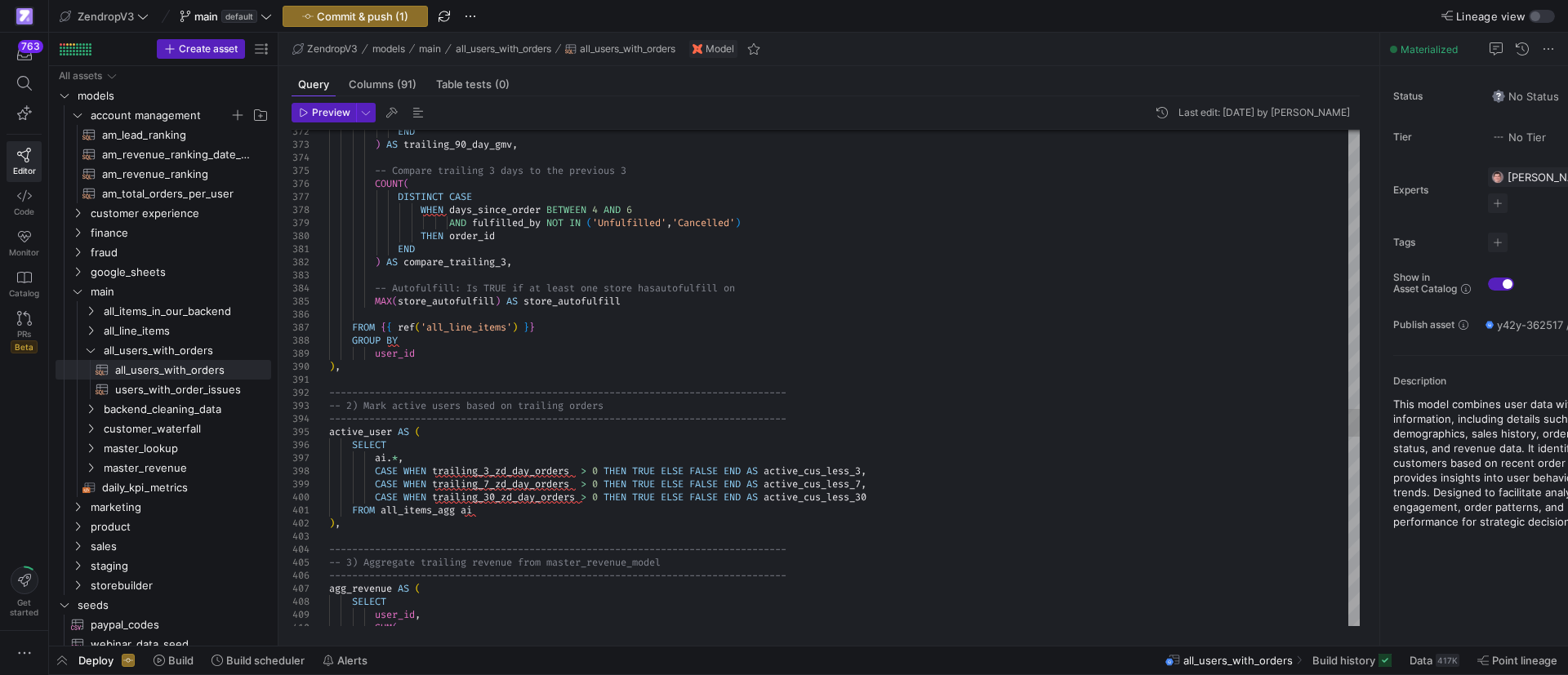
type textarea "END ) AS trailing_7_day_orders, COUNT( DISTINCT CASE WHEN days_since_order <= 7…"
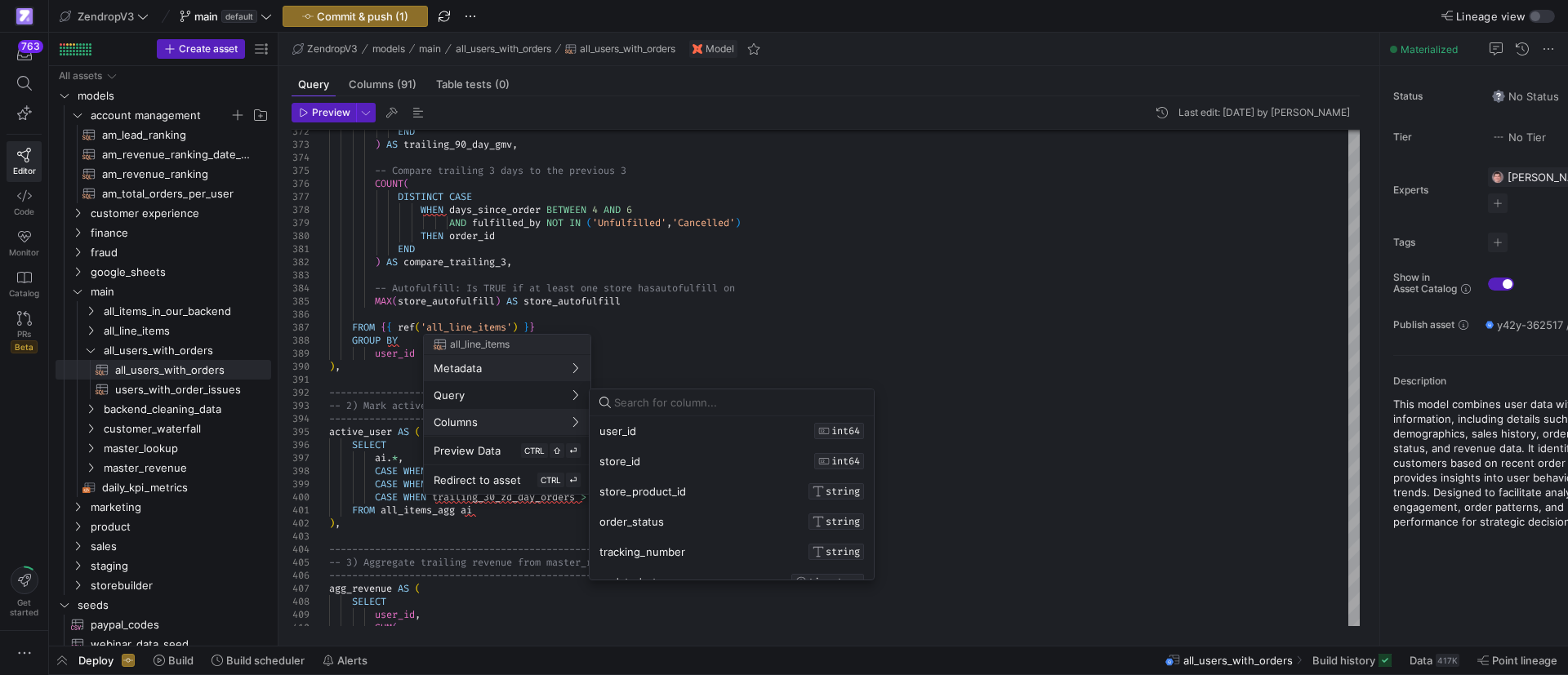
click at [701, 405] on input at bounding box center [738, 402] width 249 height 13
type input "product_id"
drag, startPoint x: 649, startPoint y: 489, endPoint x: 689, endPoint y: 493, distance: 40.2
click at [689, 493] on div "store_product_id STRING product_variant_id STRING platform_product_id INT64 pro…" at bounding box center [732, 491] width 284 height 151
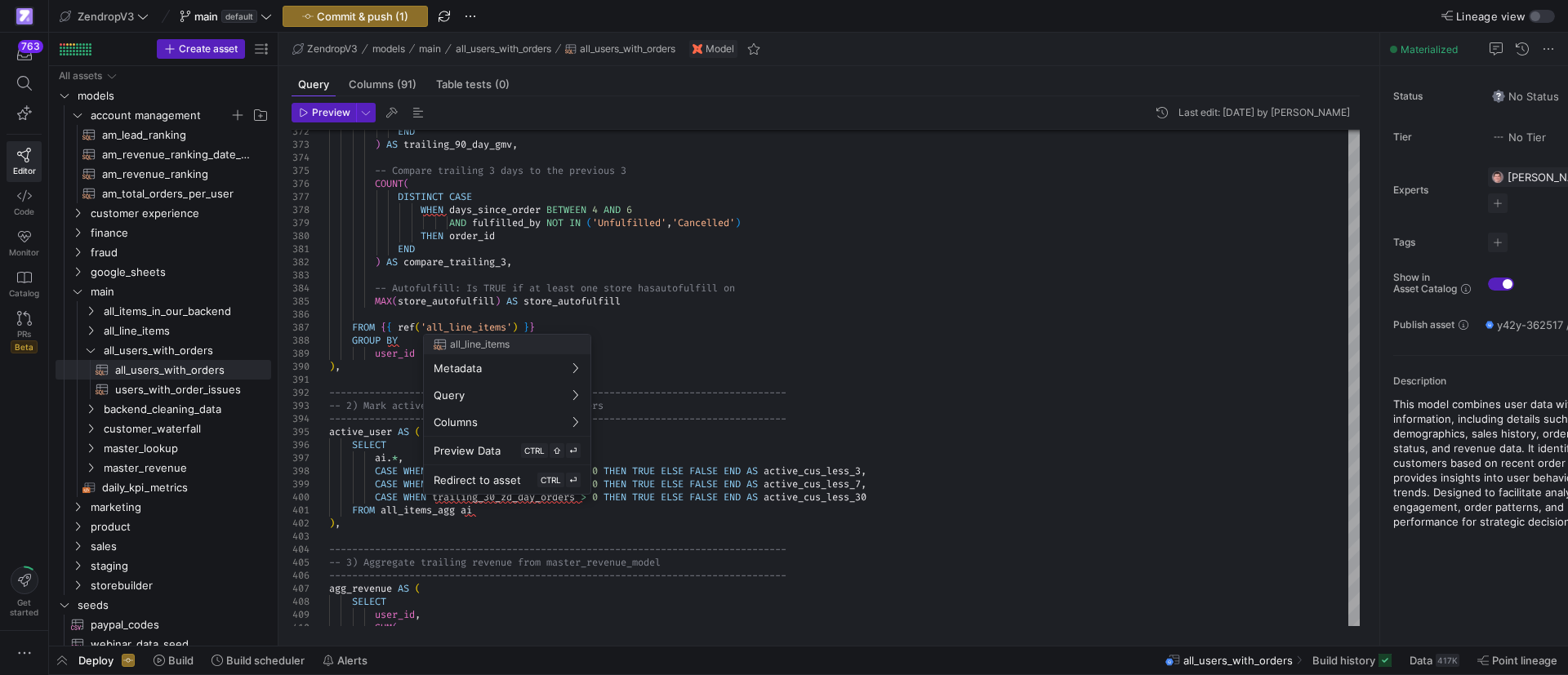
drag, startPoint x: 705, startPoint y: 487, endPoint x: 604, endPoint y: 489, distance: 101.0
click at [646, 336] on div at bounding box center [784, 338] width 1568 height 675
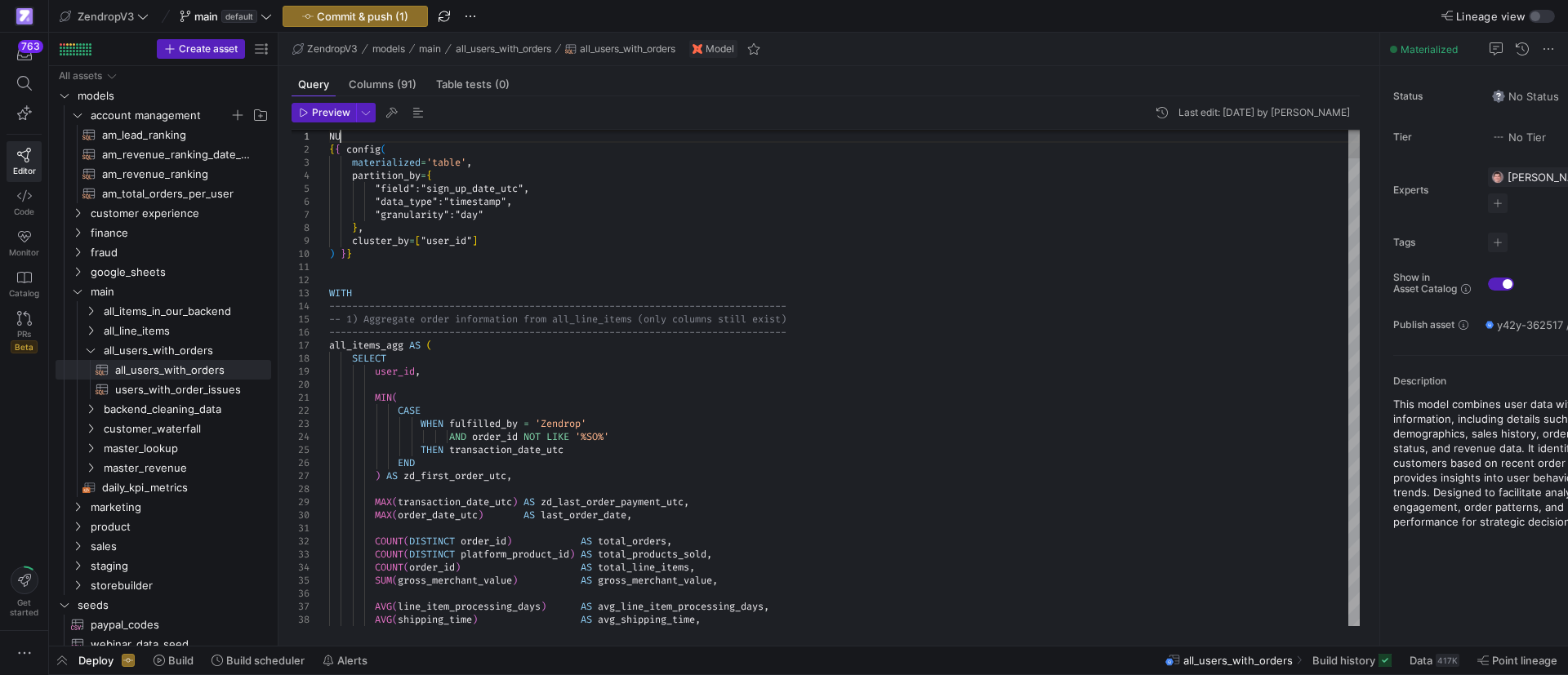
scroll to position [12, 10]
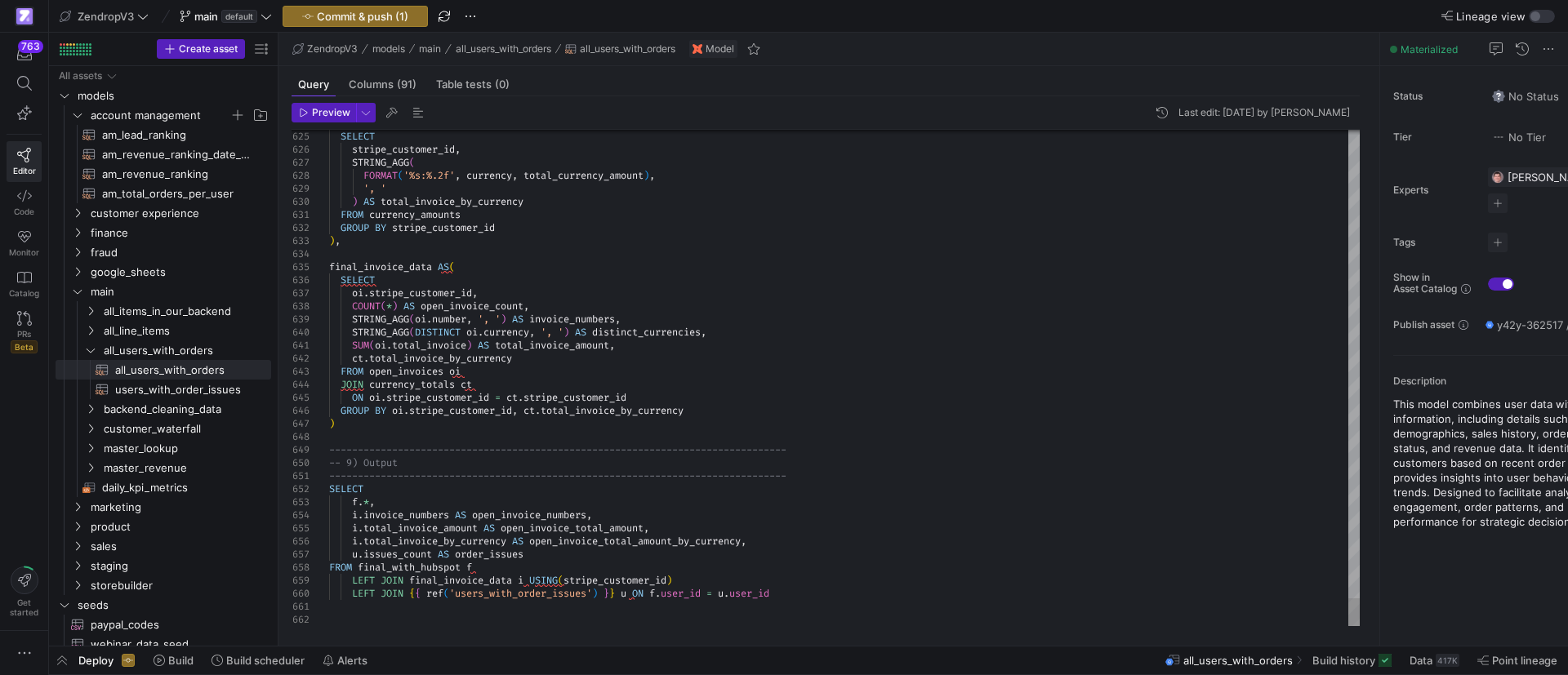
type textarea "SUM([DOMAIN_NAME]_invoice) AS total_invoice_amount, [DOMAIN_NAME]_invoice_by_cu…"
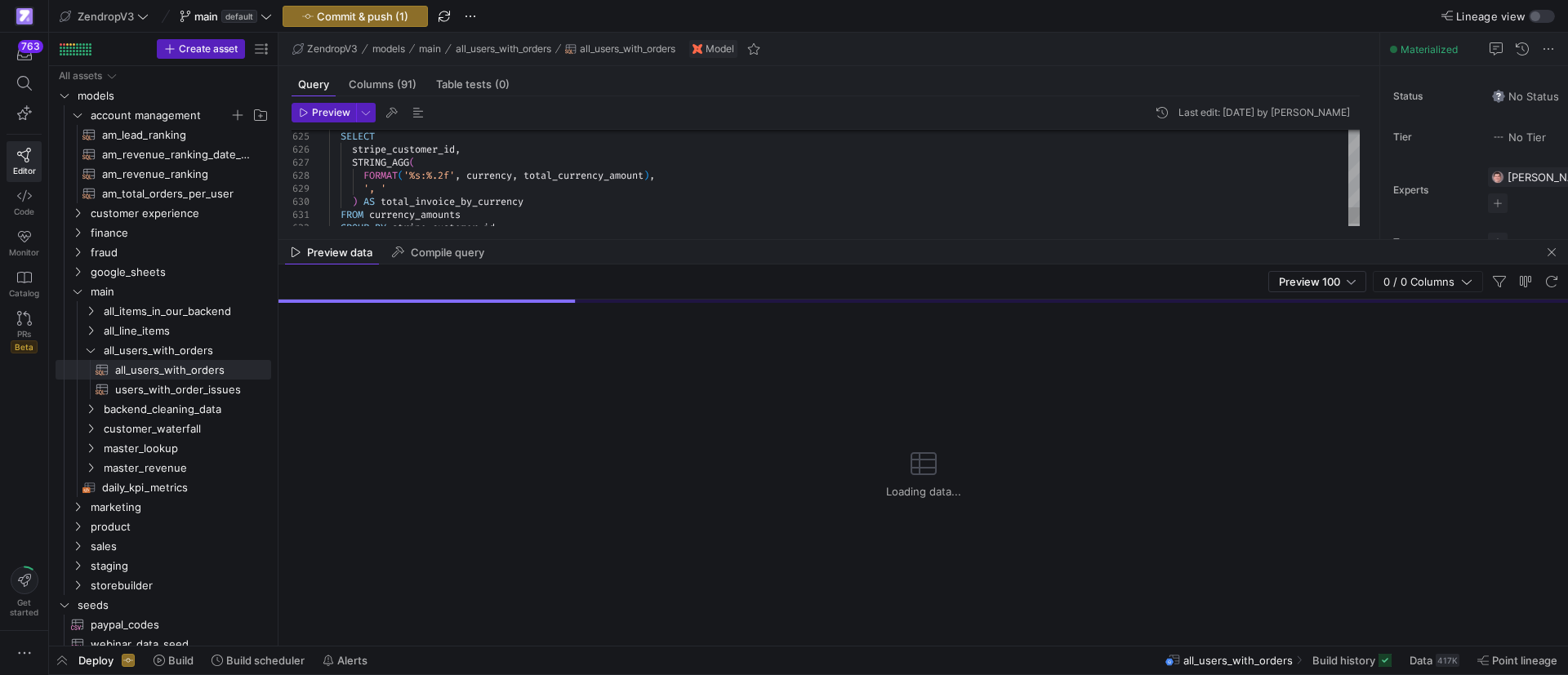
drag, startPoint x: 888, startPoint y: 358, endPoint x: 909, endPoint y: 238, distance: 121.8
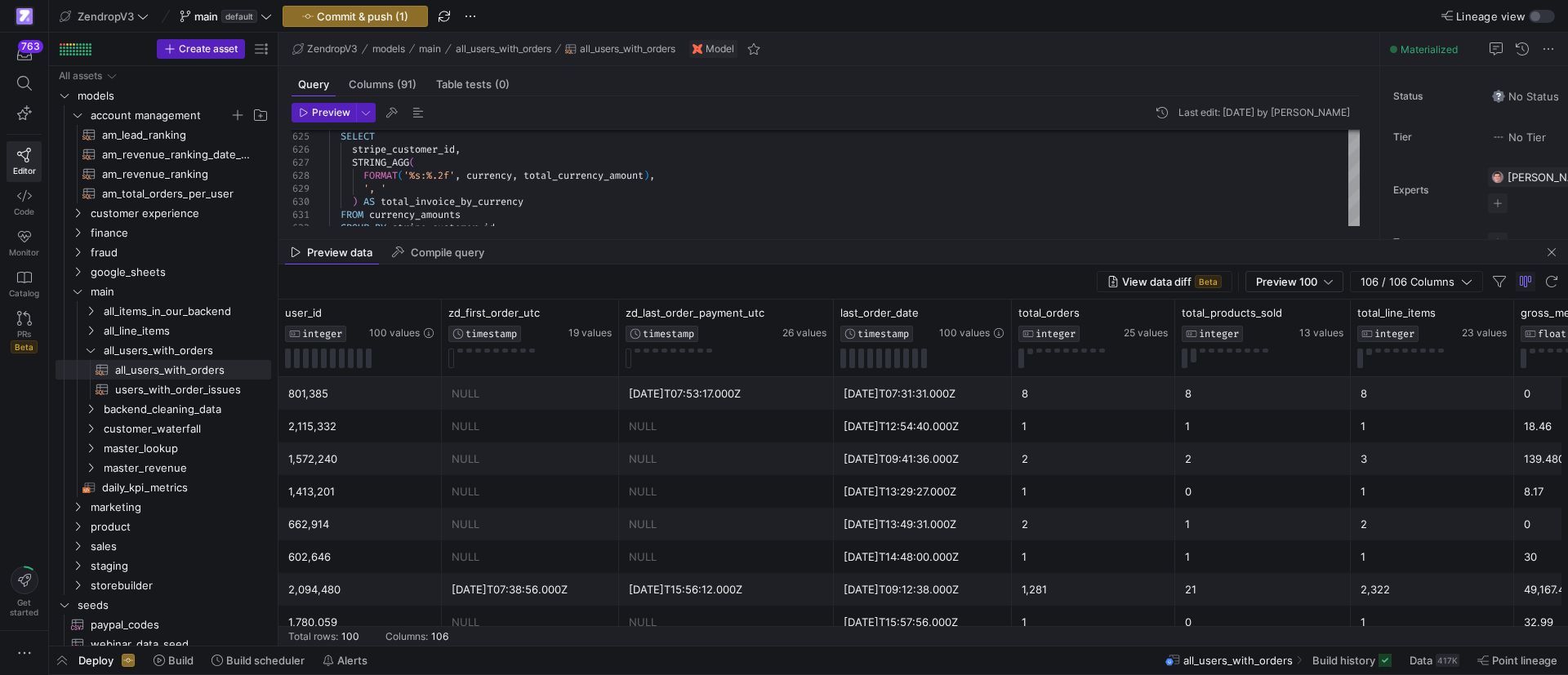
click at [937, 467] on div "[DATE]T09:41:36.000Z" at bounding box center [922, 459] width 158 height 32
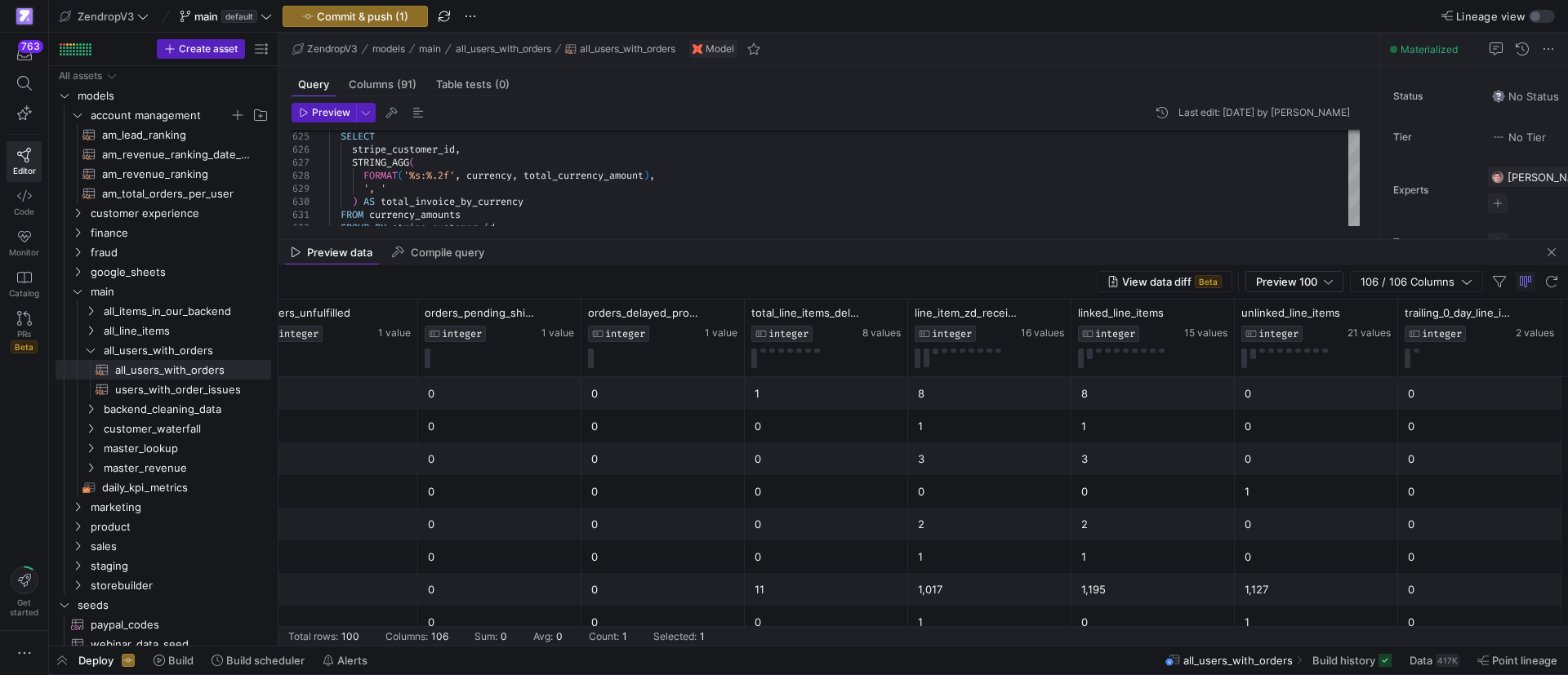
scroll to position [0, 2512]
click at [1129, 586] on div "1,127" at bounding box center [1153, 590] width 144 height 32
drag, startPoint x: 745, startPoint y: 323, endPoint x: 798, endPoint y: 324, distance: 53.0
click at [816, 326] on div "trailing_30_day_line_items INTEGER 5 values" at bounding box center [826, 338] width 163 height 77
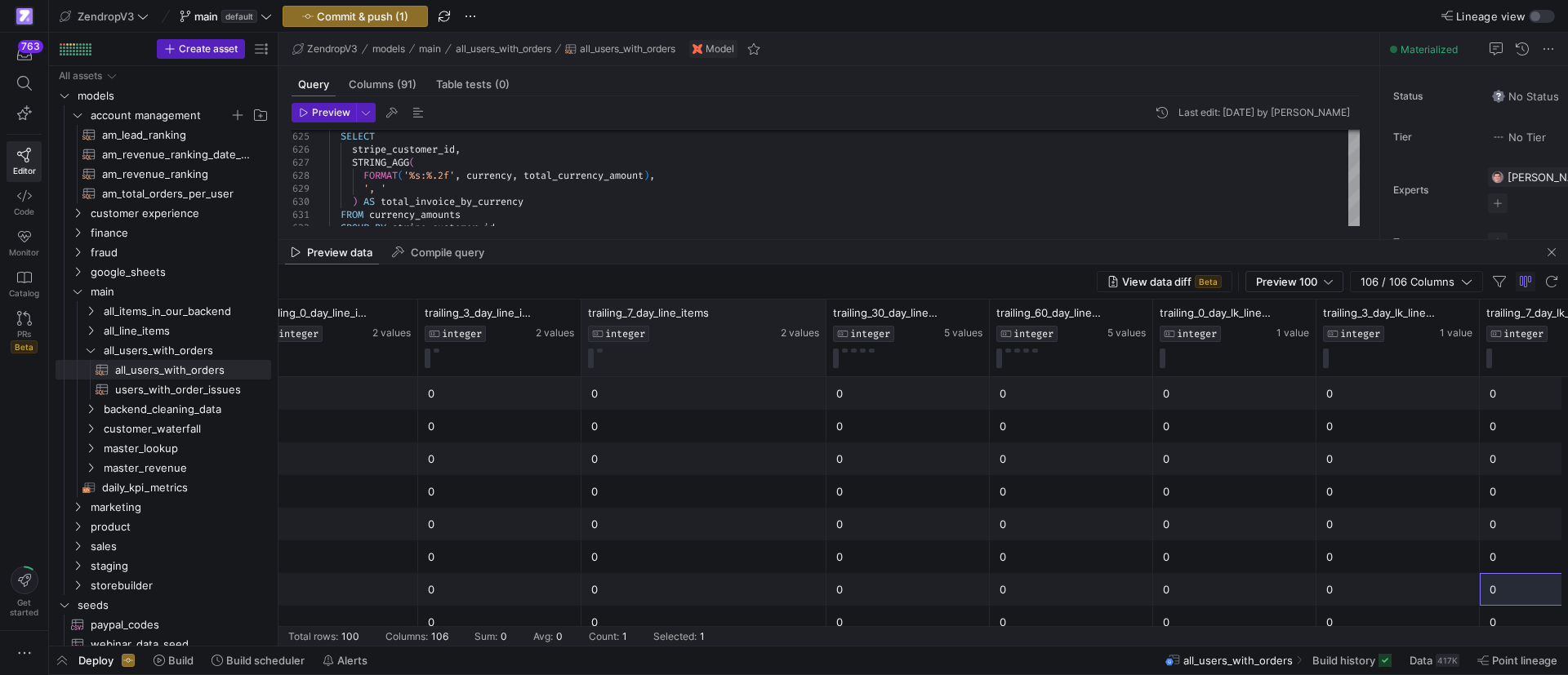
drag, startPoint x: 743, startPoint y: 318, endPoint x: 825, endPoint y: 319, distance: 82.0
click at [825, 319] on div at bounding box center [825, 338] width 7 height 77
click at [1495, 588] on div "0" at bounding box center [1561, 590] width 144 height 32
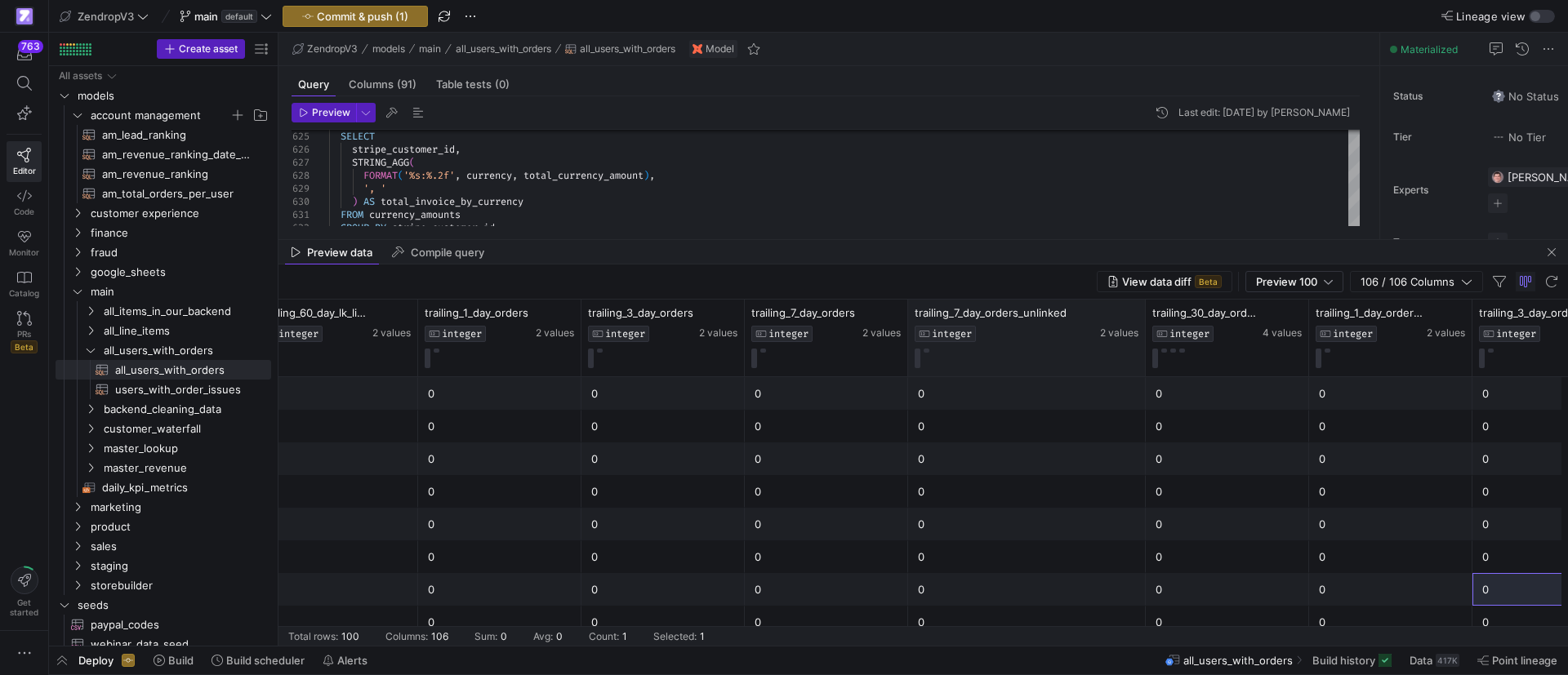
drag, startPoint x: 1067, startPoint y: 327, endPoint x: 1142, endPoint y: 338, distance: 75.8
click at [1142, 338] on div at bounding box center [1145, 338] width 7 height 77
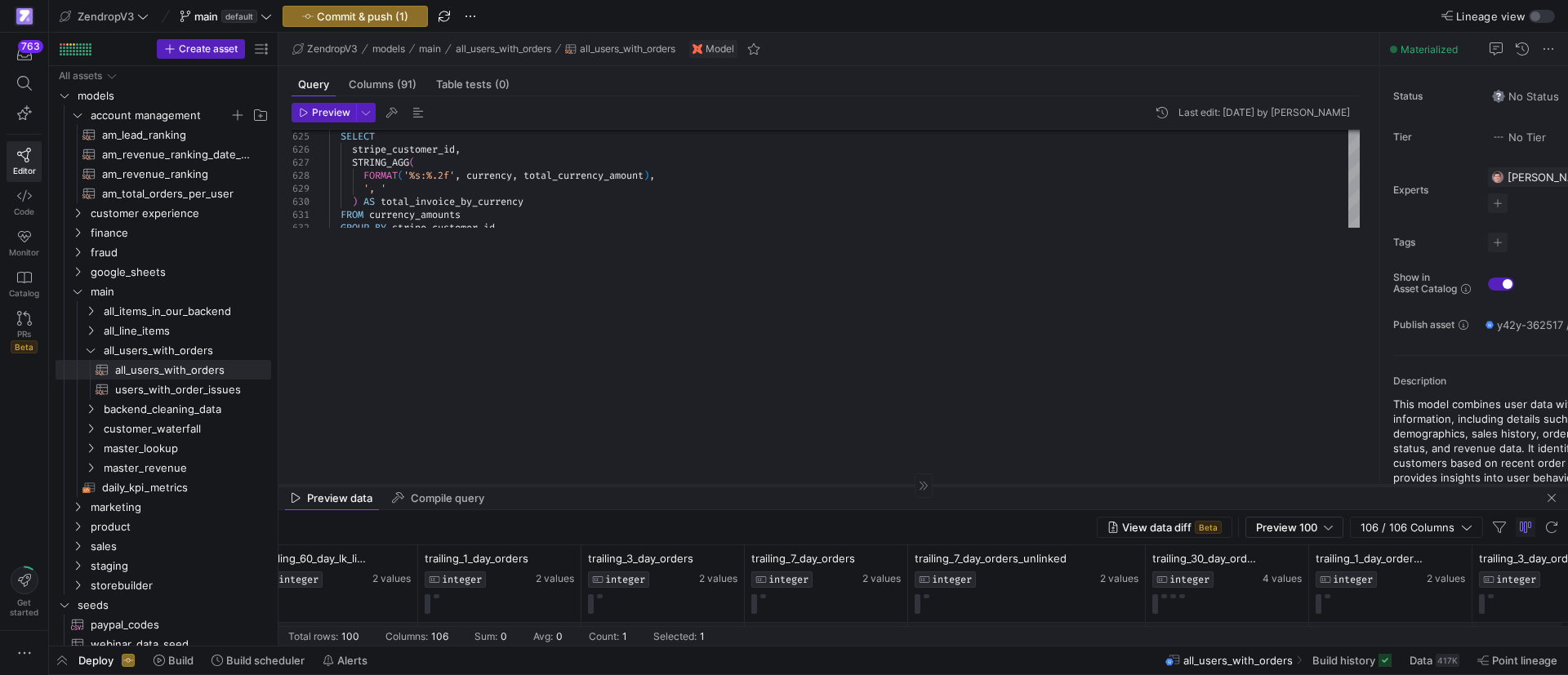
drag, startPoint x: 574, startPoint y: 239, endPoint x: 632, endPoint y: 506, distance: 273.2
click at [632, 486] on div at bounding box center [923, 485] width 1289 height 1
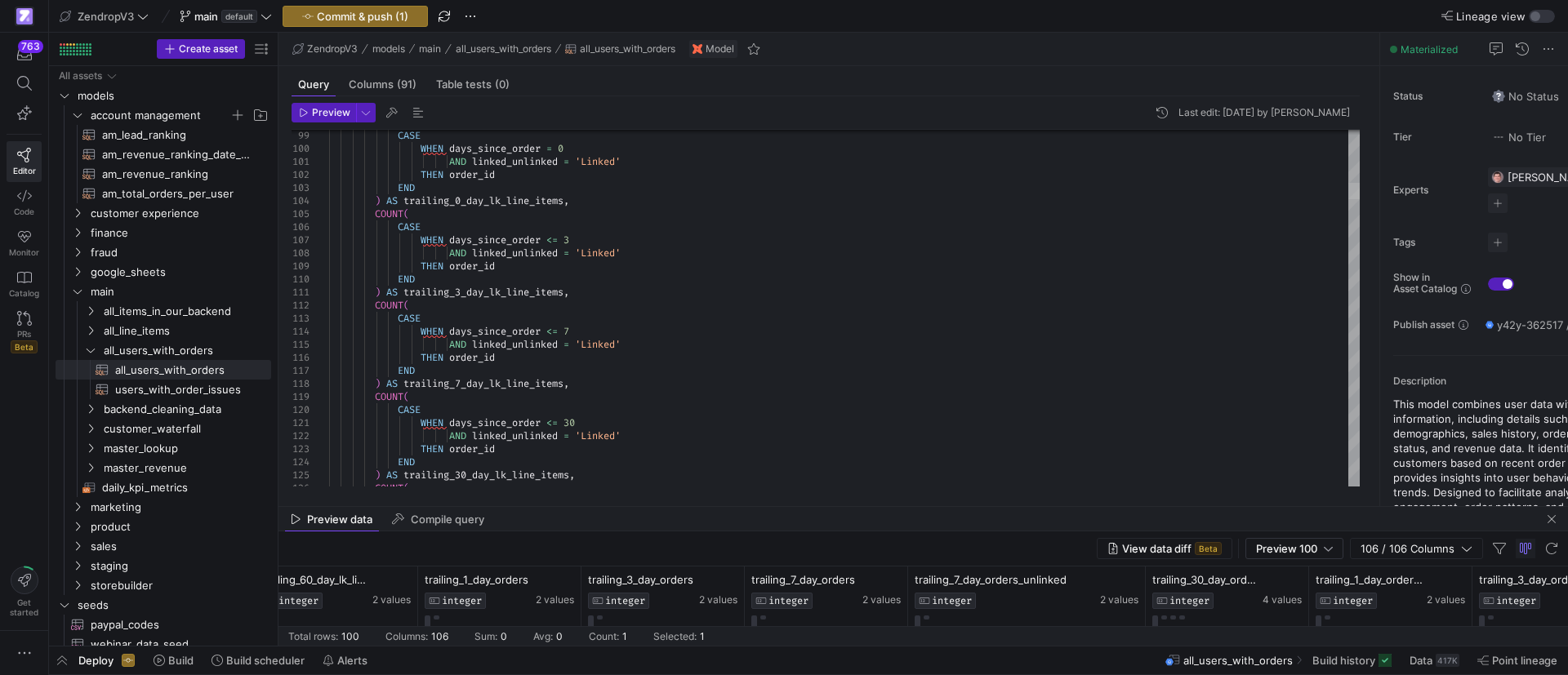
click at [1351, 195] on div at bounding box center [1354, 309] width 12 height 357
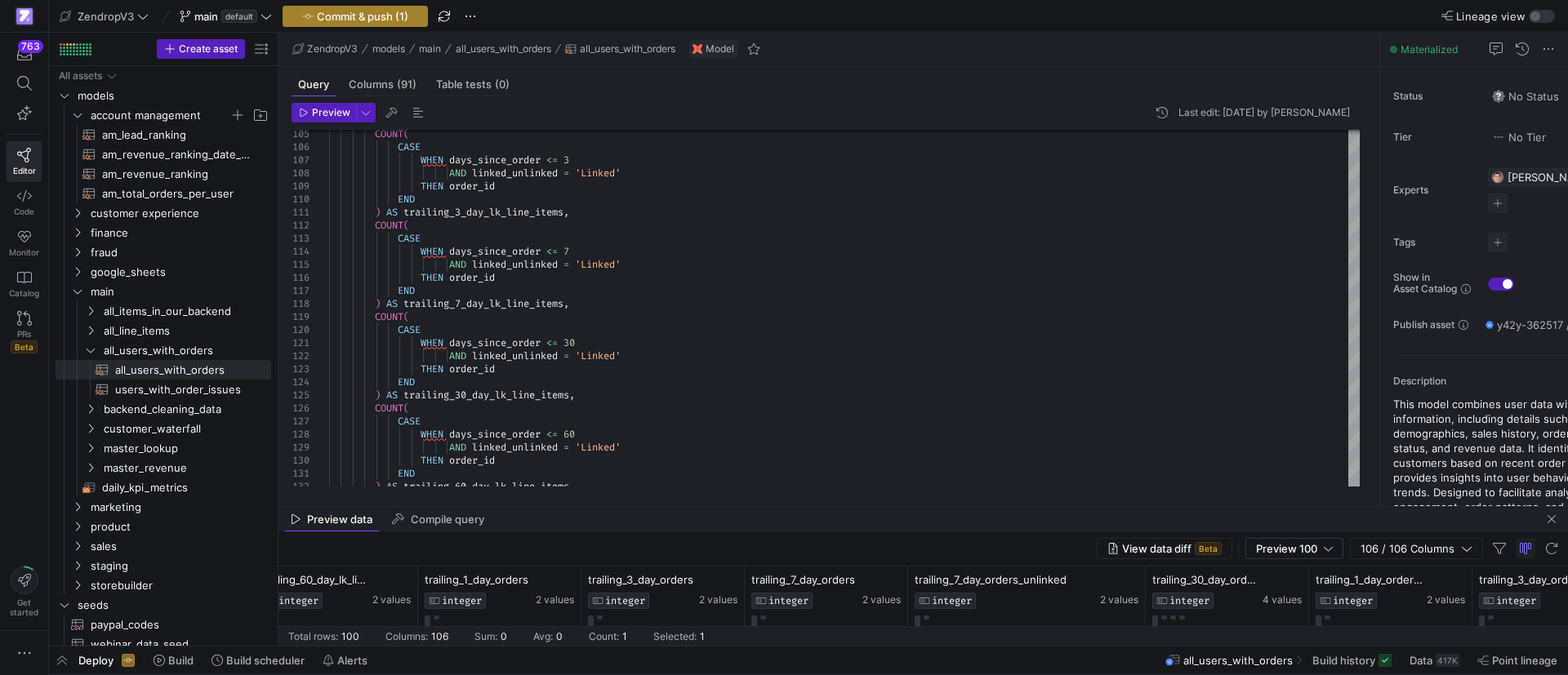
click at [373, 25] on button "Commit & push (1)" at bounding box center [355, 16] width 145 height 21
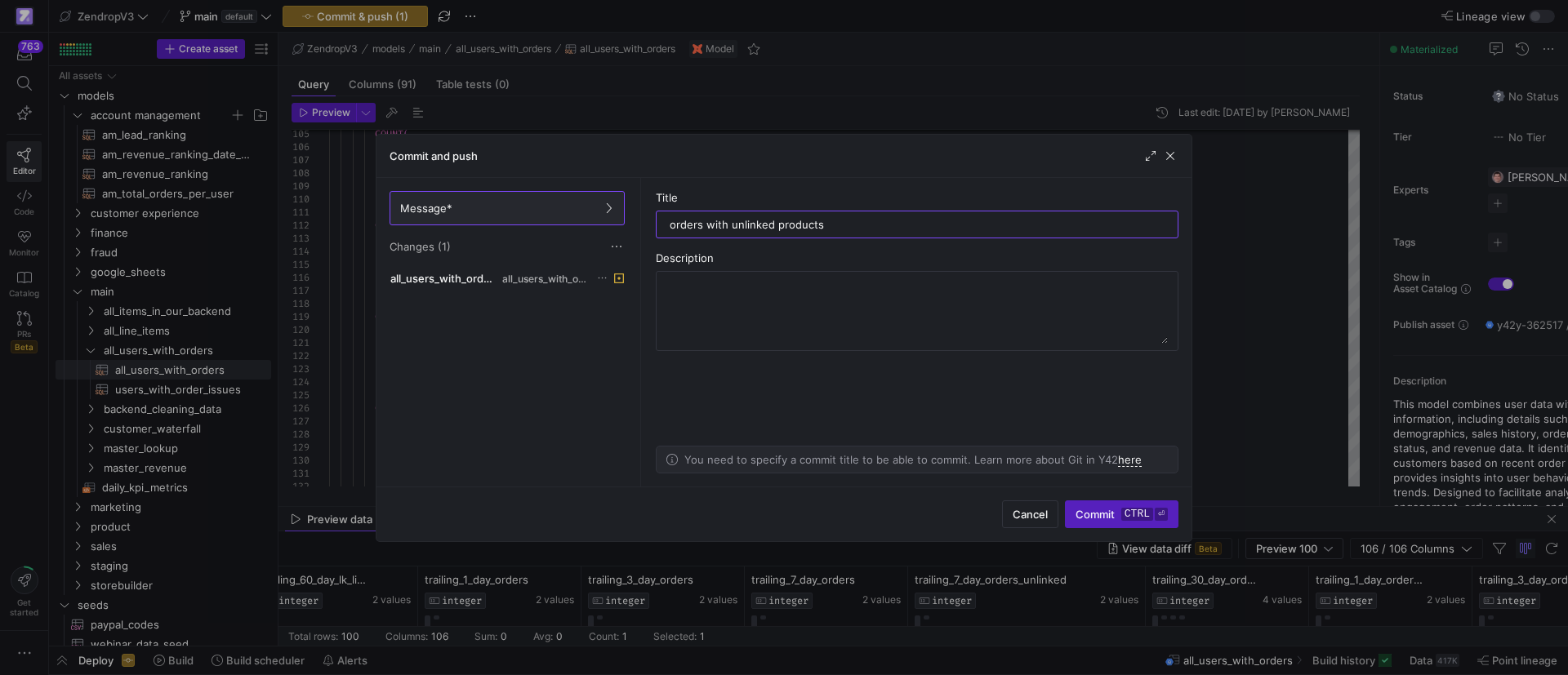
type input "orders with unlinked products"
click at [1105, 499] on div "Cancel Commit ctrl ⏎" at bounding box center [784, 513] width 815 height 55
click at [1105, 517] on span "Commit ctrl ⏎" at bounding box center [1121, 514] width 92 height 13
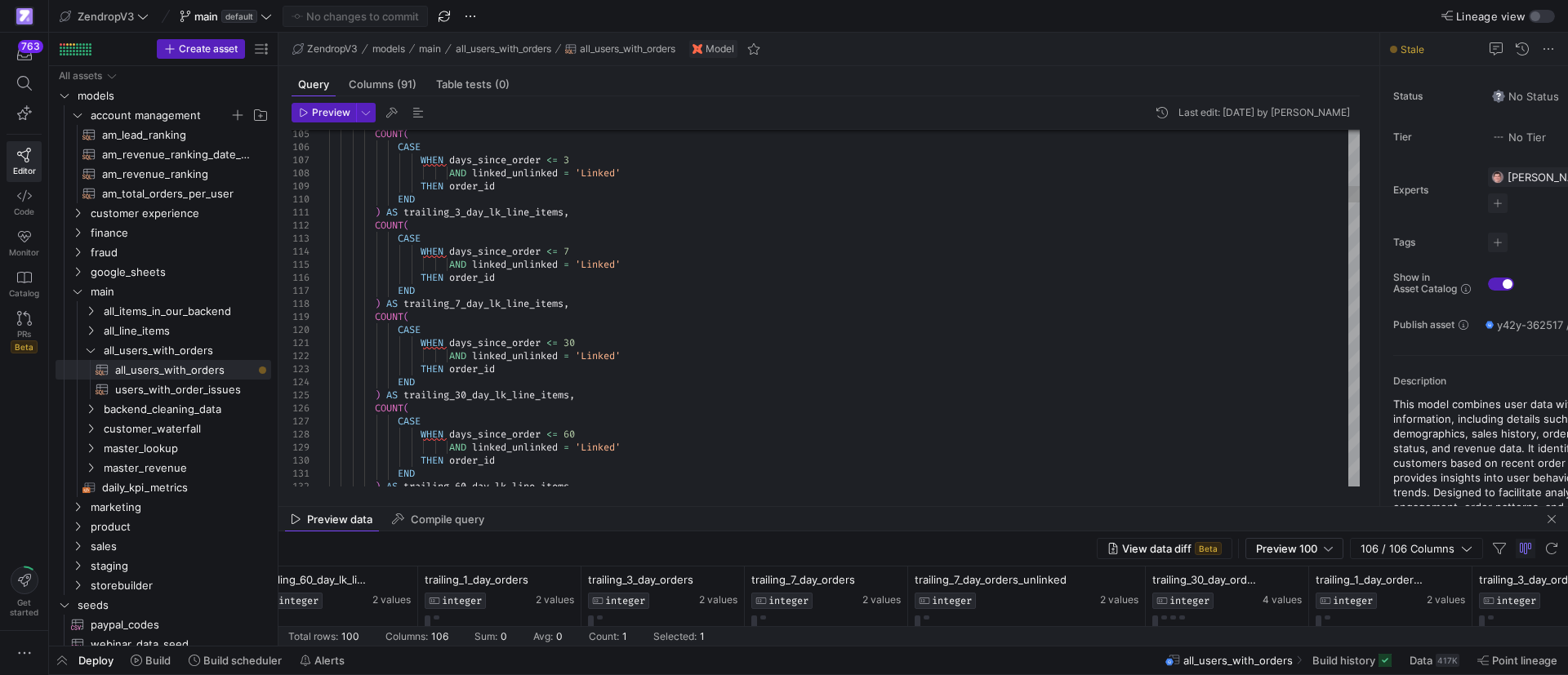
drag, startPoint x: 680, startPoint y: 339, endPoint x: 767, endPoint y: 366, distance: 91.1
click at [1367, 659] on span "Build history" at bounding box center [1344, 660] width 63 height 13
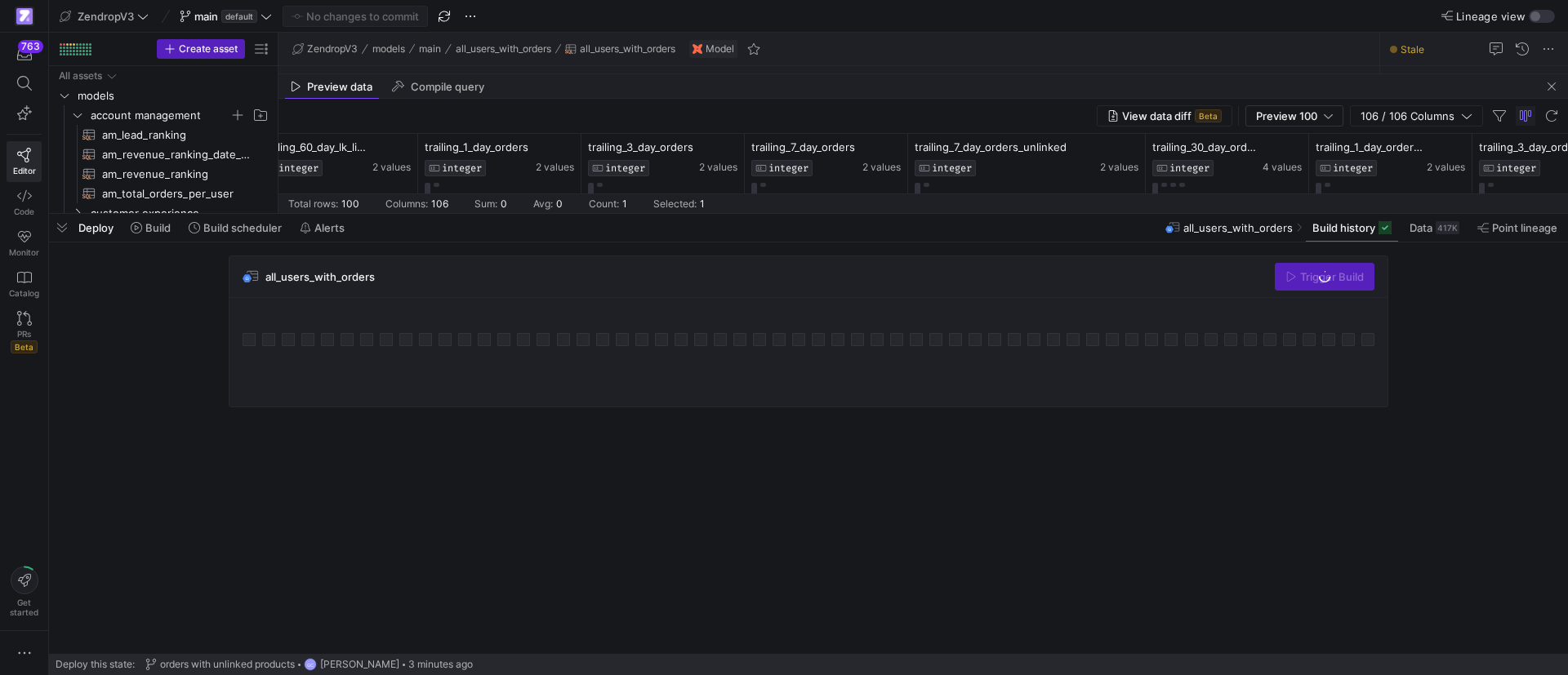
drag, startPoint x: 390, startPoint y: 376, endPoint x: 417, endPoint y: 212, distance: 166.2
click at [417, 212] on div at bounding box center [809, 214] width 1519 height 7
click at [1552, 92] on span "button" at bounding box center [1551, 86] width 19 height 19
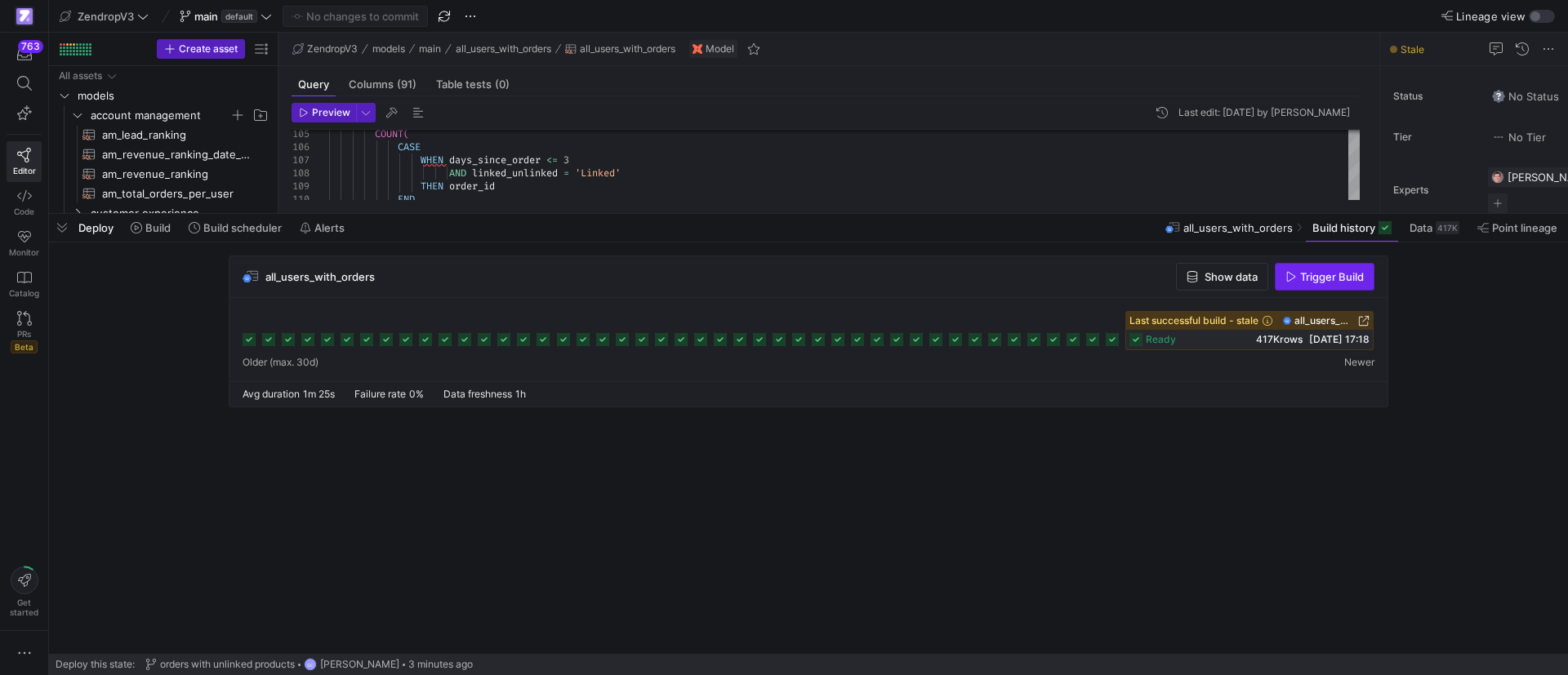
click at [1319, 277] on span "Trigger Build" at bounding box center [1331, 277] width 63 height 13
click at [182, 191] on span "am_total_orders_per_user​​​​​​​​​​" at bounding box center [178, 194] width 151 height 19
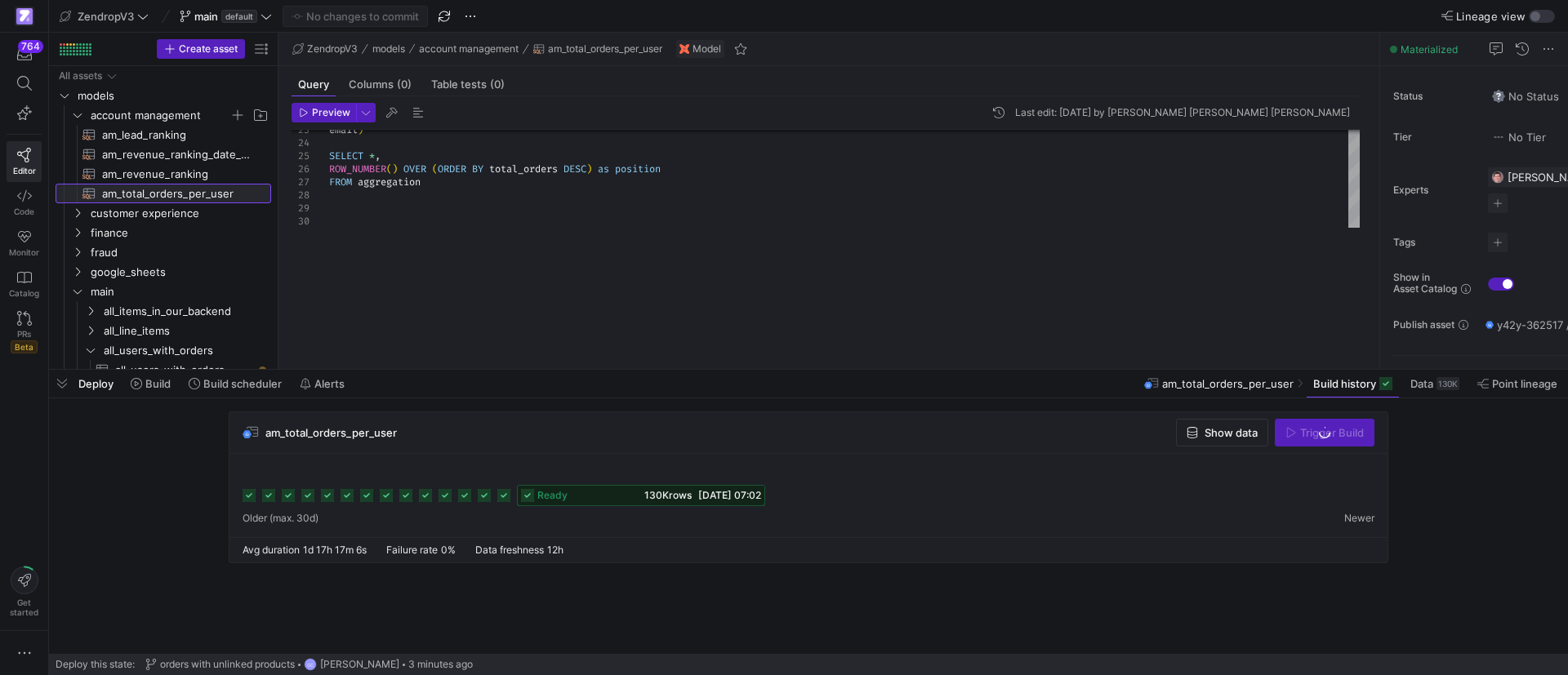
drag, startPoint x: 414, startPoint y: 216, endPoint x: 361, endPoint y: 381, distance: 173.3
click at [392, 373] on div at bounding box center [809, 370] width 1519 height 7
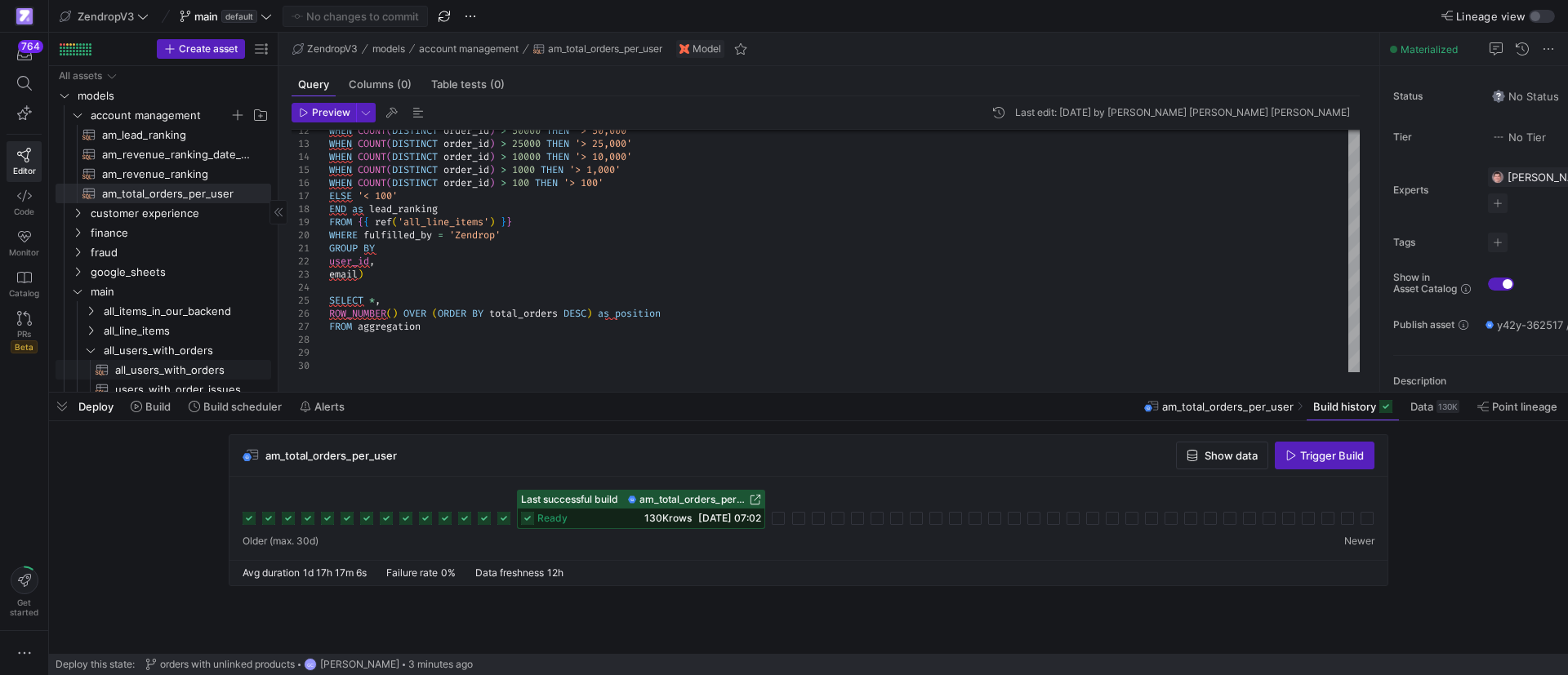
click at [192, 366] on span "all_users_with_orders​​​​​​​​​​" at bounding box center [184, 370] width 137 height 19
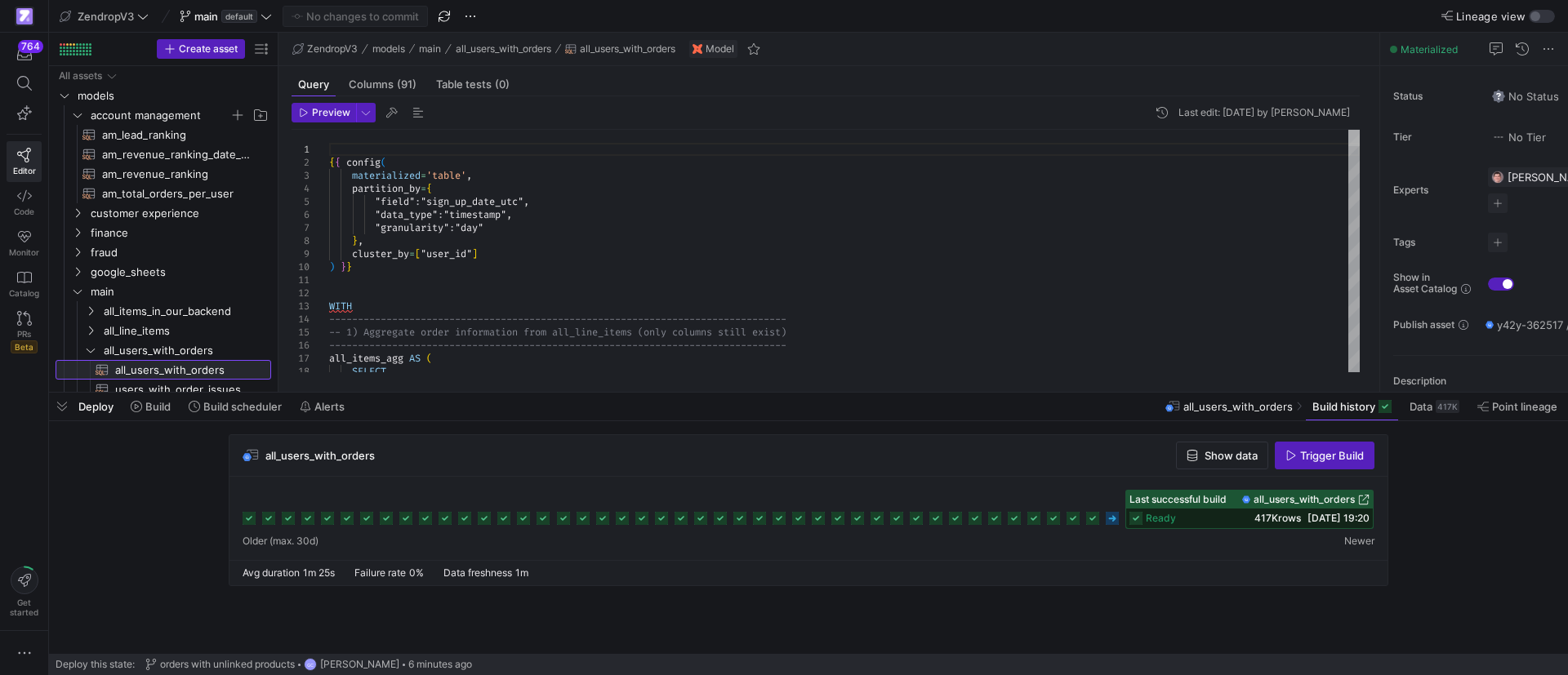
click at [1348, 130] on div at bounding box center [1354, 138] width 12 height 16
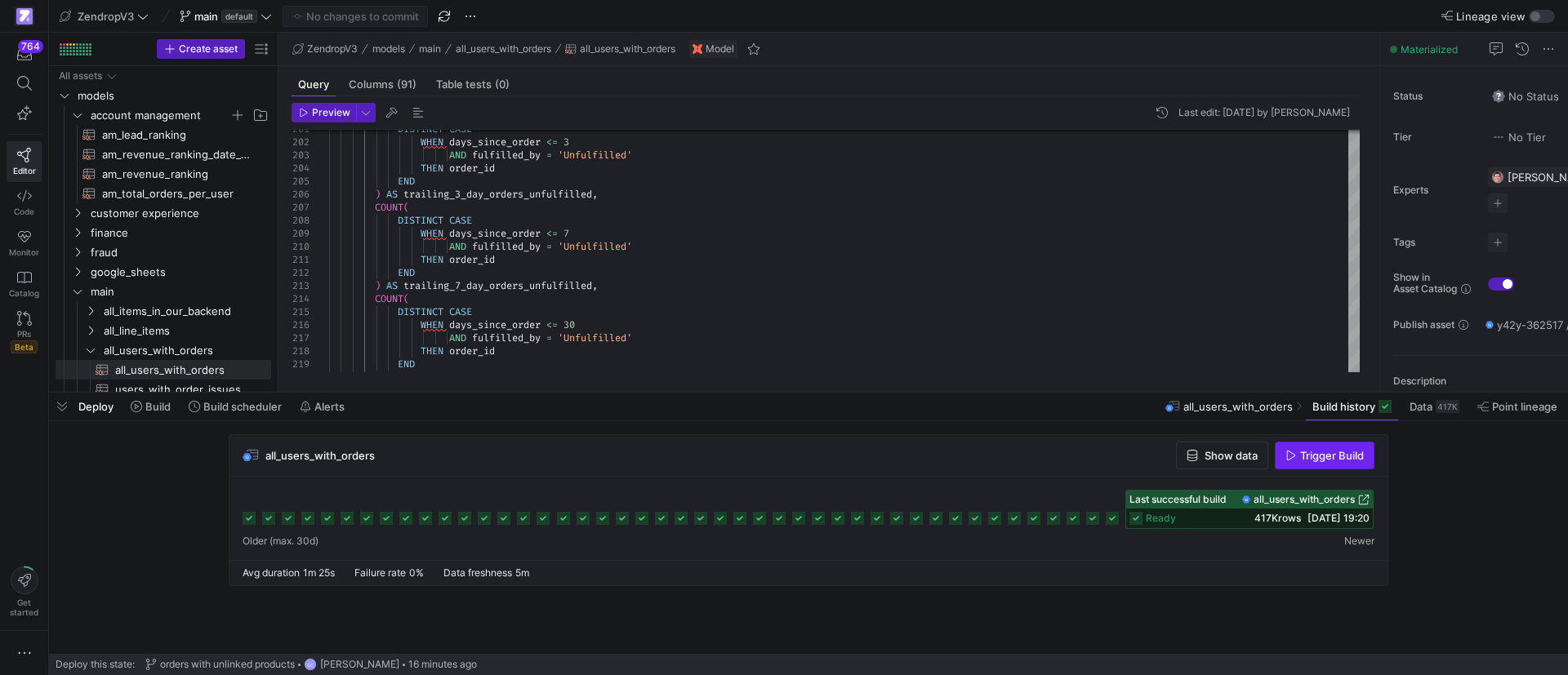
click at [1314, 462] on span "button" at bounding box center [1324, 455] width 98 height 26
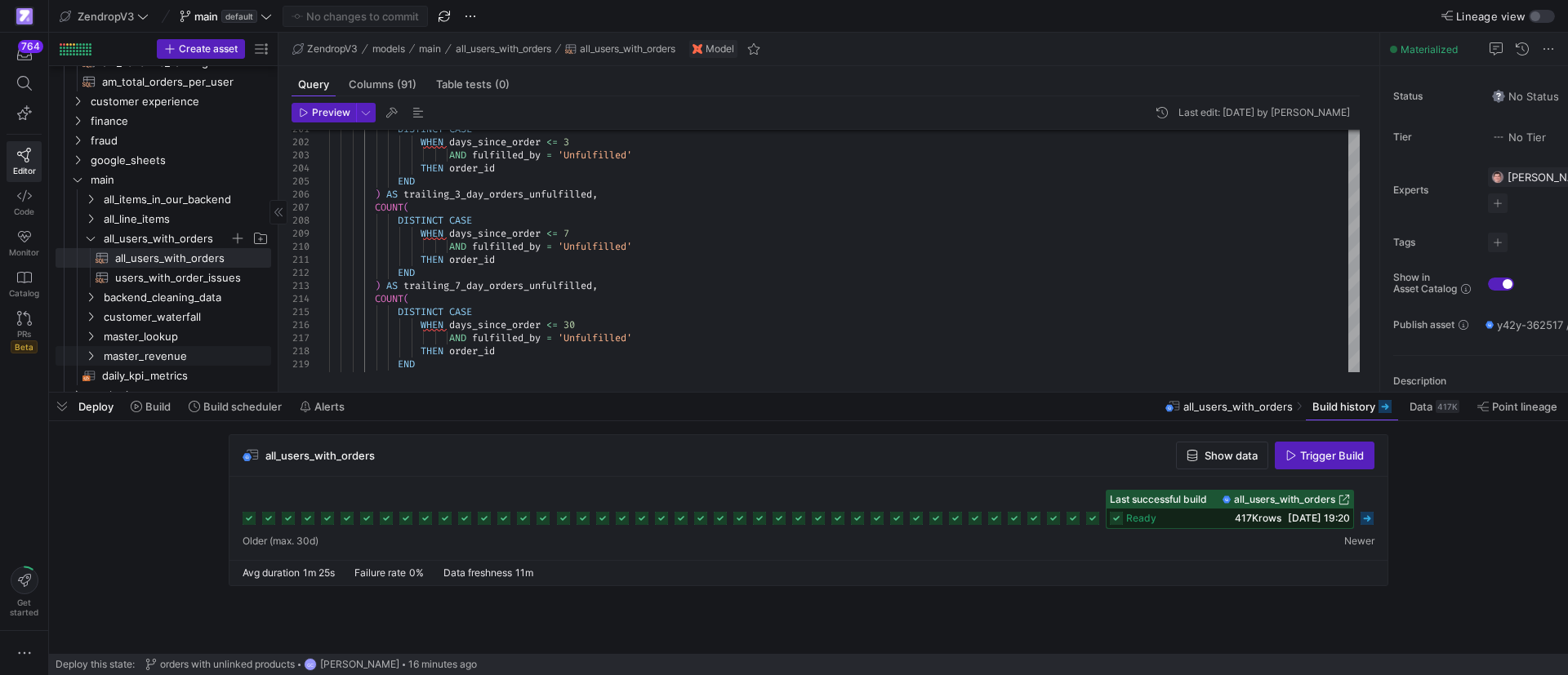
scroll to position [123, 0]
click at [140, 257] on link "users_with_order_issues​​​​​​​​​​" at bounding box center [163, 266] width 216 height 19
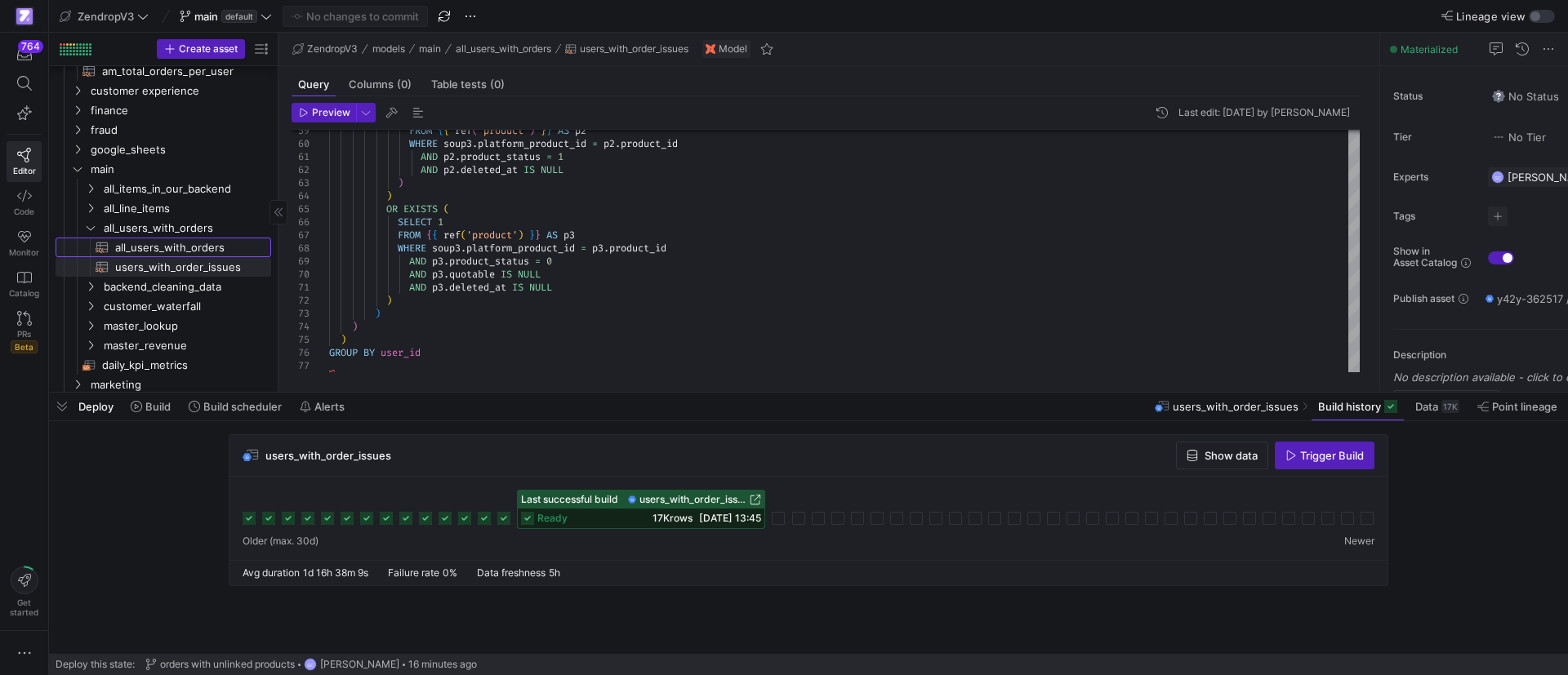
click at [147, 246] on span "all_users_with_orders​​​​​​​​​​" at bounding box center [184, 248] width 137 height 19
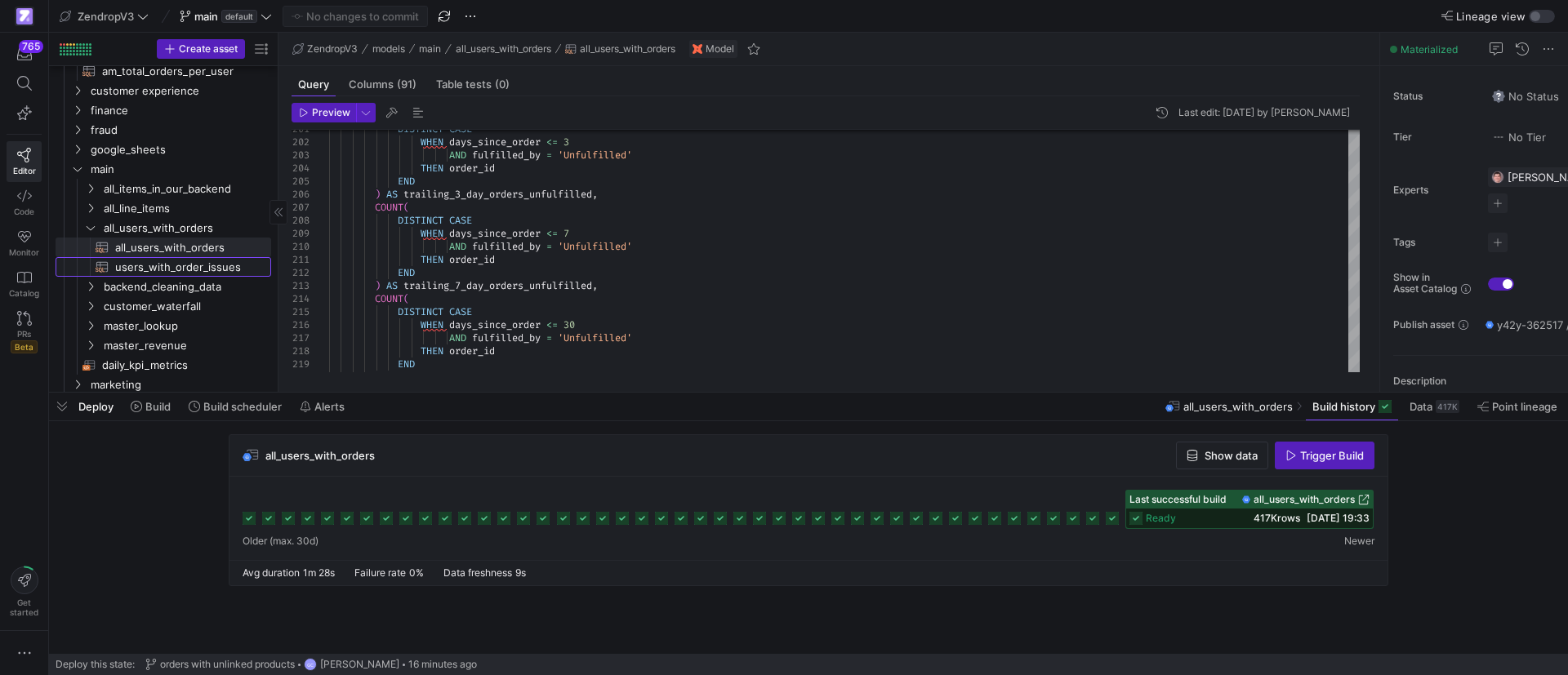
click at [184, 261] on span "users_with_order_issues​​​​​​​​​​" at bounding box center [184, 267] width 137 height 19
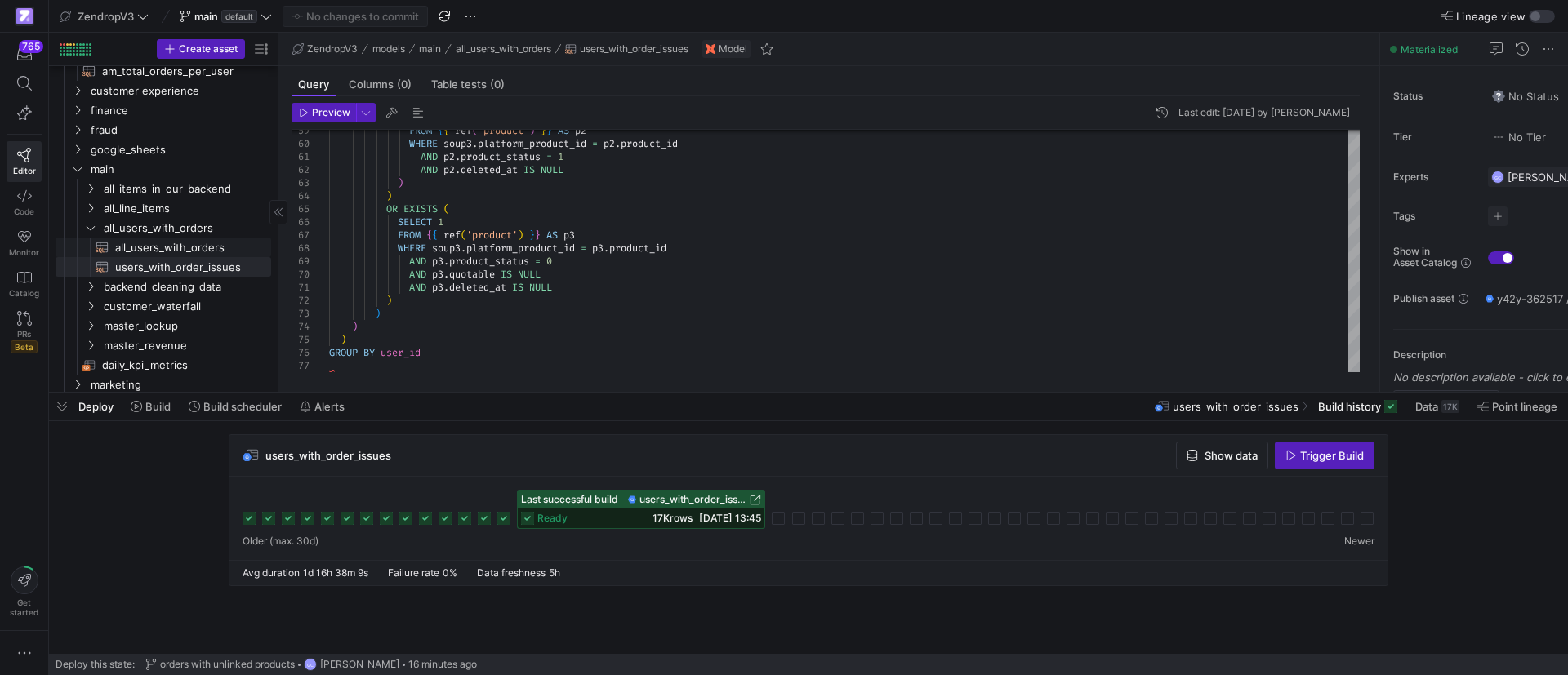
click at [179, 244] on span "all_users_with_orders​​​​​​​​​​" at bounding box center [184, 248] width 137 height 19
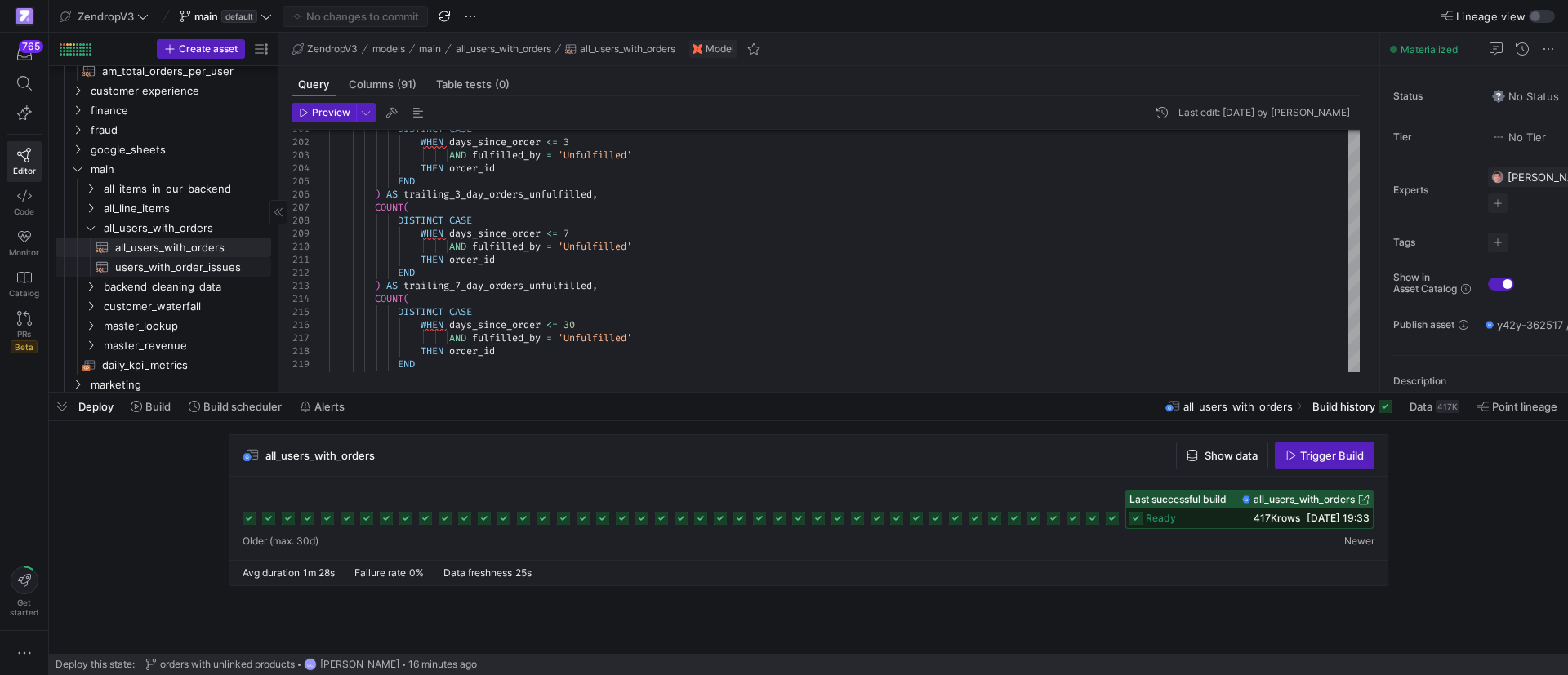
click at [116, 268] on span "users_with_order_issues​​​​​​​​​​" at bounding box center [184, 267] width 137 height 19
type textarea "SELECT user_id, COUNT(*) AS issues_count FROM {{ ref('shopify_users_orders') }}…"
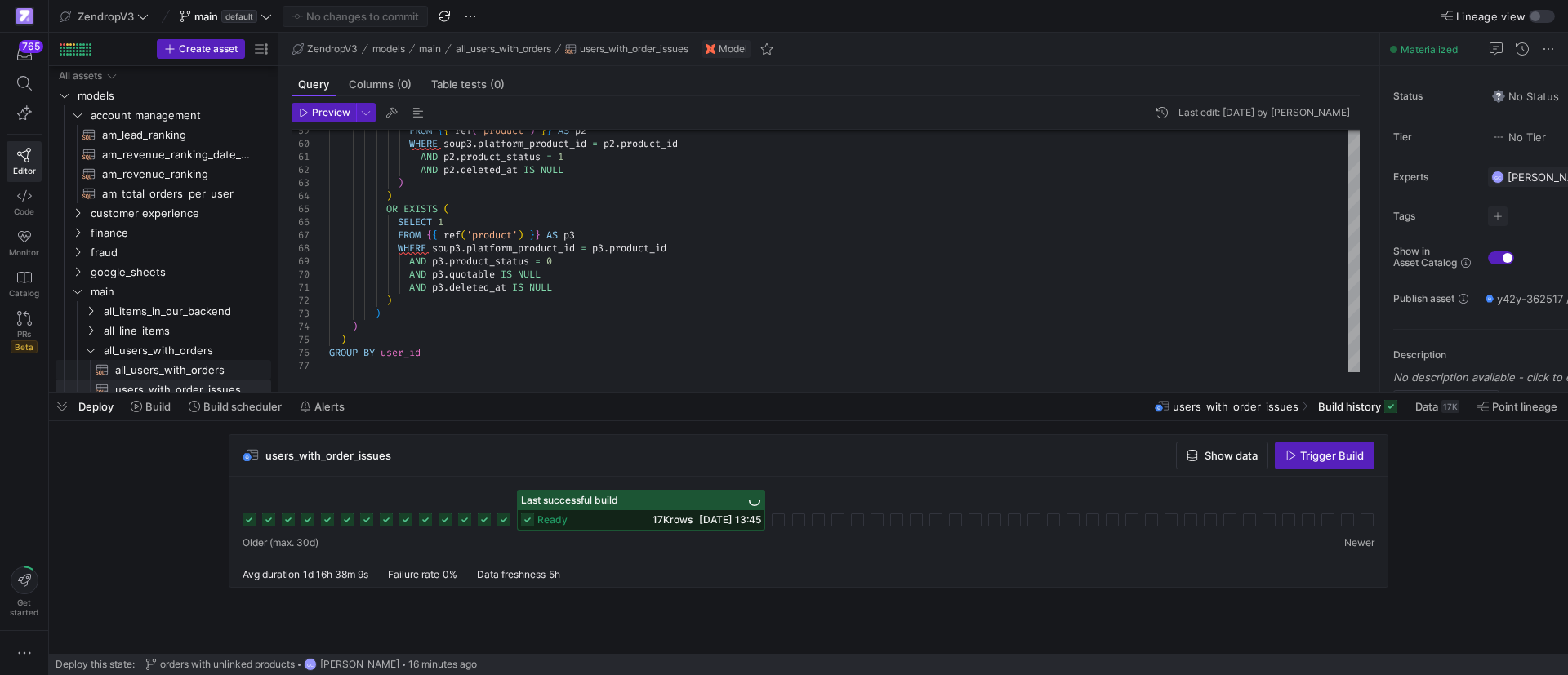
scroll to position [52, 0]
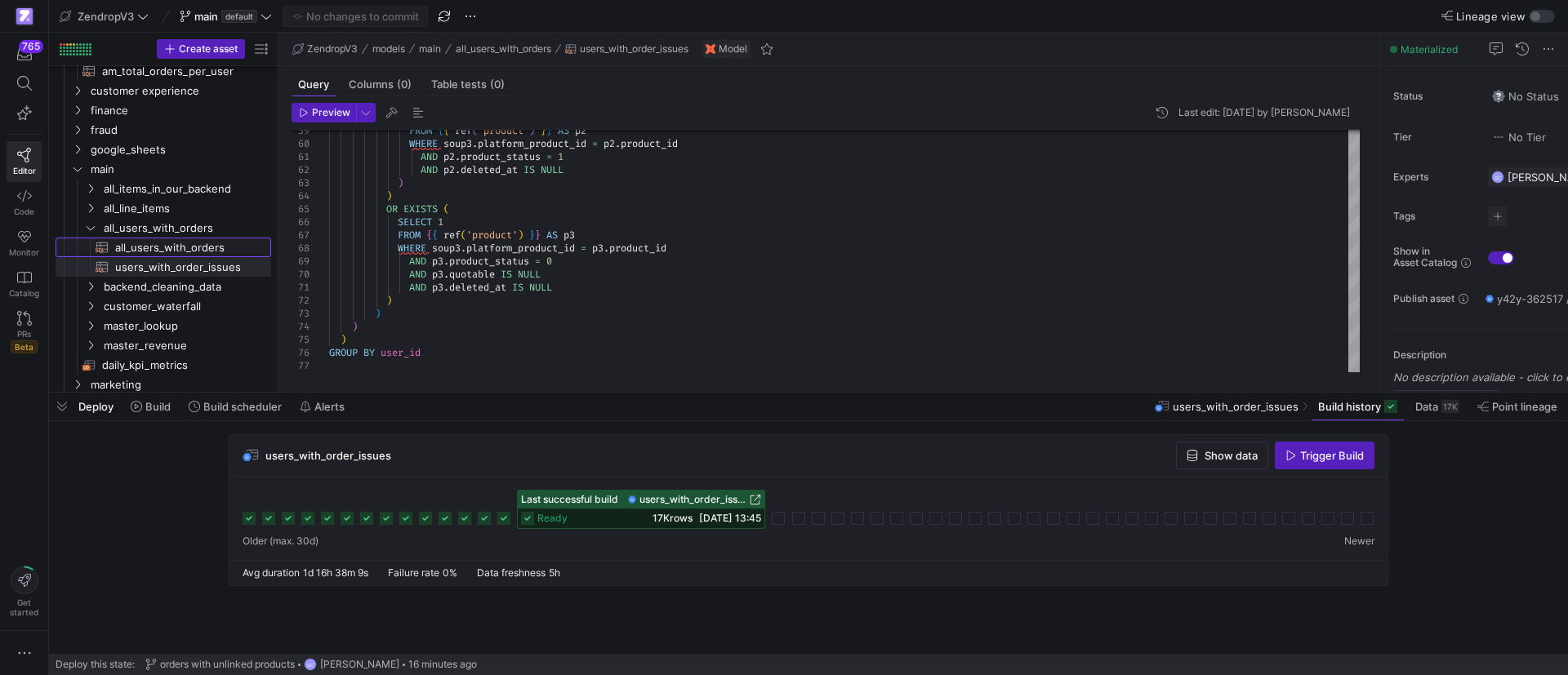
click at [191, 249] on span "all_users_with_orders​​​​​​​​​​" at bounding box center [184, 248] width 137 height 19
type textarea "{{ config( materialized='table', partition_by={ "field": "sign_up_date_utc", "d…"
